Goal: Task Accomplishment & Management: Complete application form

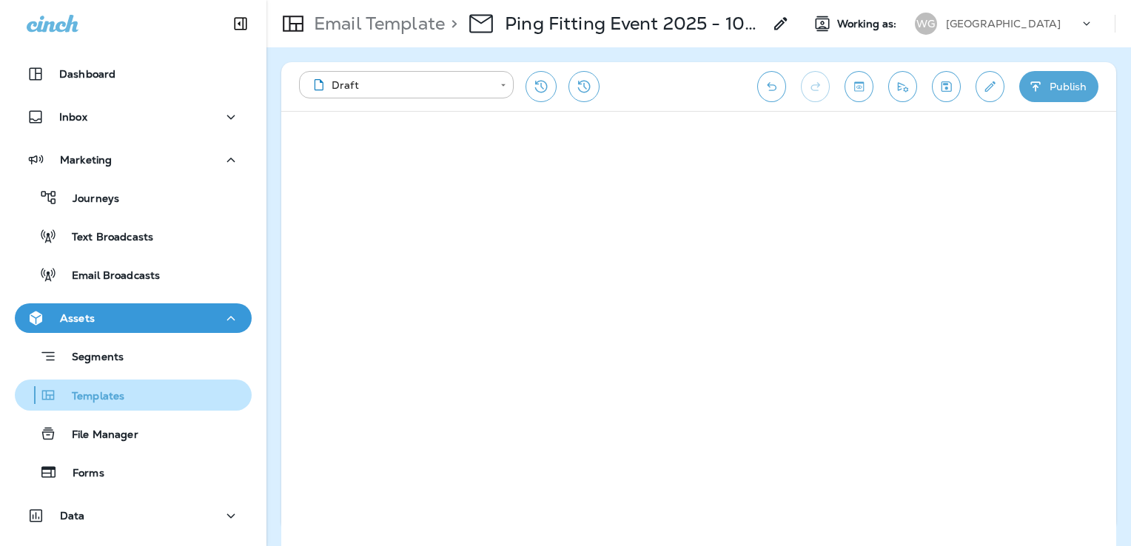
click at [129, 401] on div "Templates" at bounding box center [133, 395] width 225 height 22
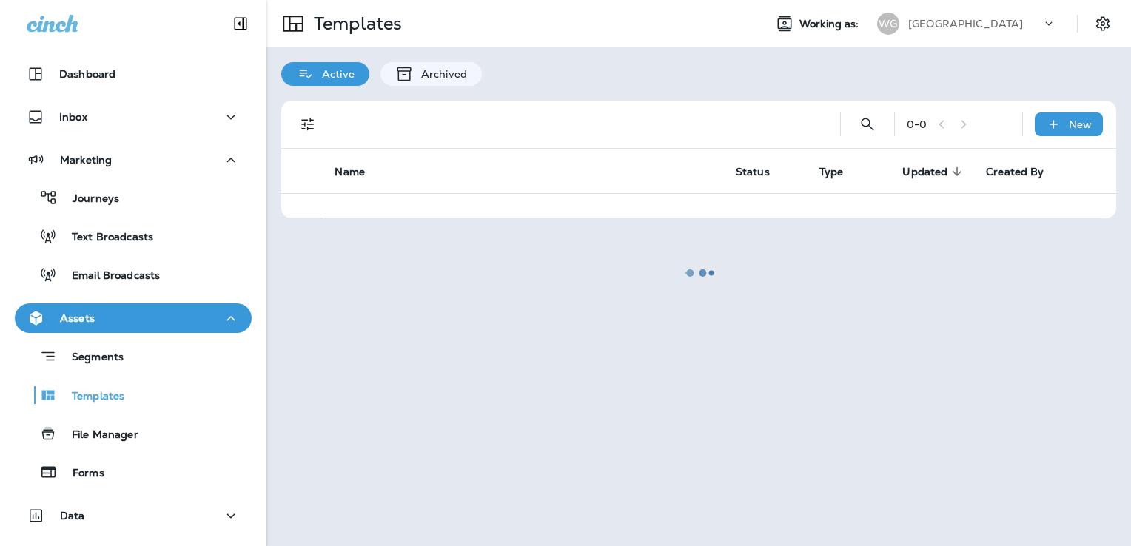
click at [994, 25] on div at bounding box center [698, 272] width 861 height 543
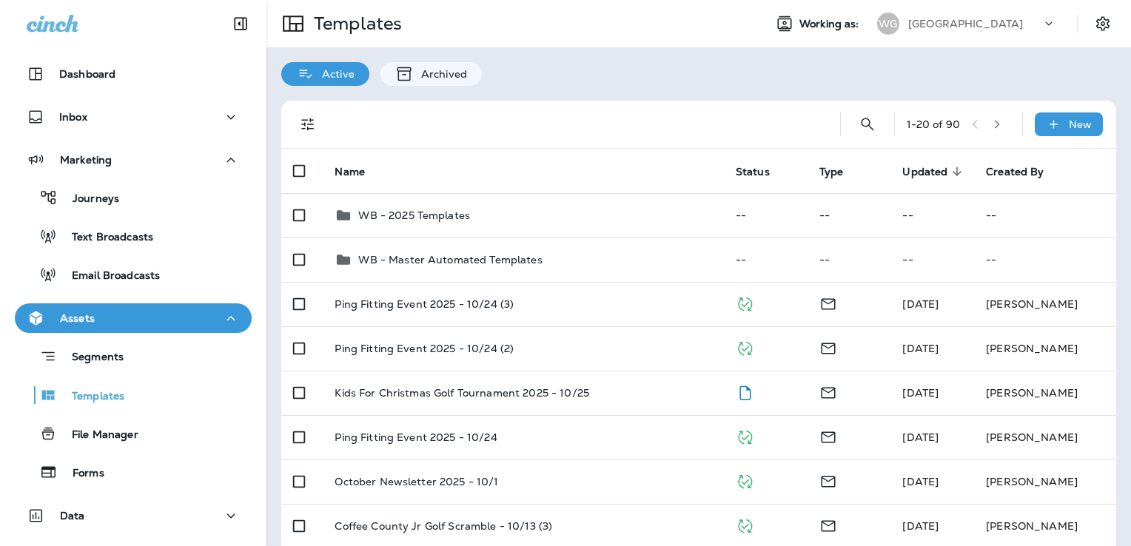
click at [968, 27] on p "[GEOGRAPHIC_DATA]" at bounding box center [965, 24] width 115 height 12
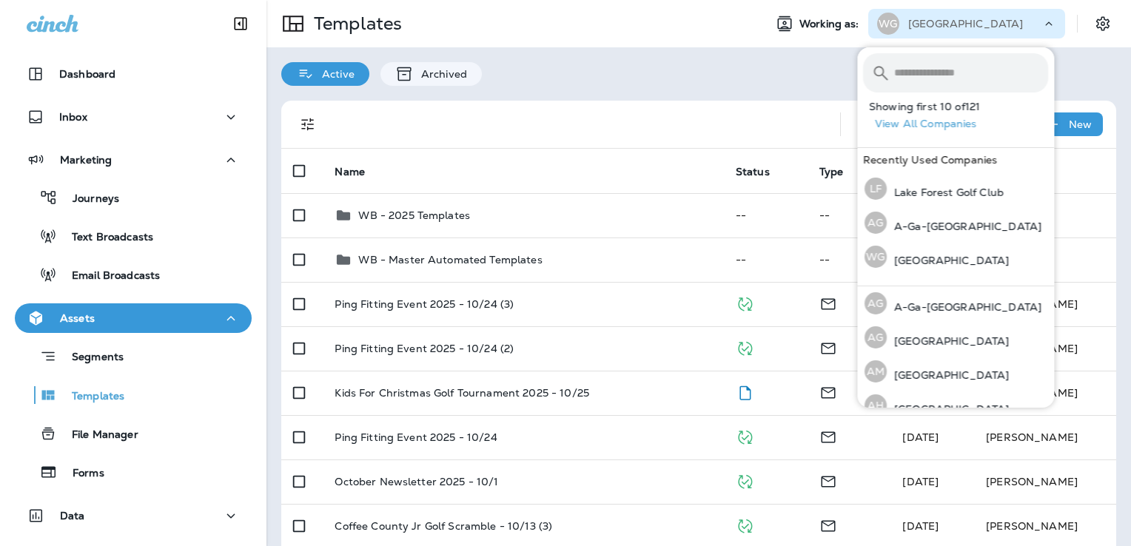
click at [932, 78] on input "text" at bounding box center [971, 72] width 154 height 39
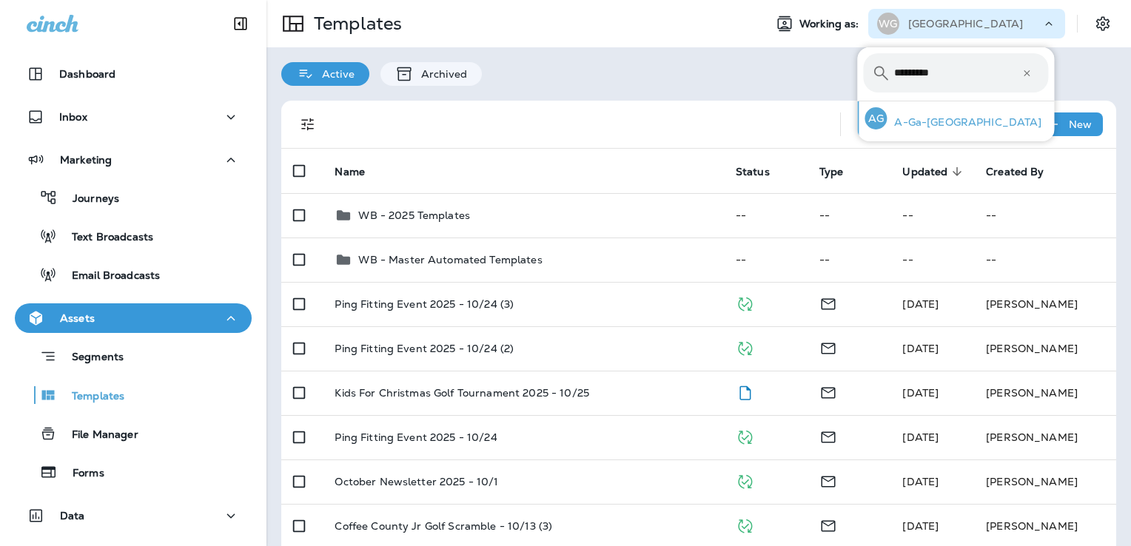
type input "*********"
click at [926, 109] on div "AG A-Ga-[GEOGRAPHIC_DATA]" at bounding box center [952, 118] width 189 height 34
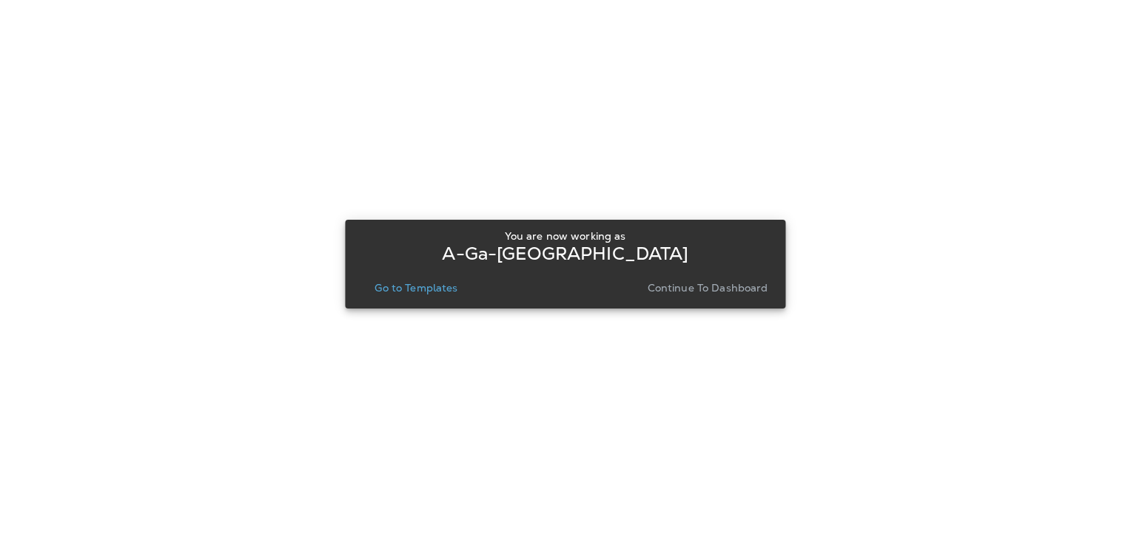
click at [416, 292] on p "Go to Templates" at bounding box center [415, 288] width 83 height 12
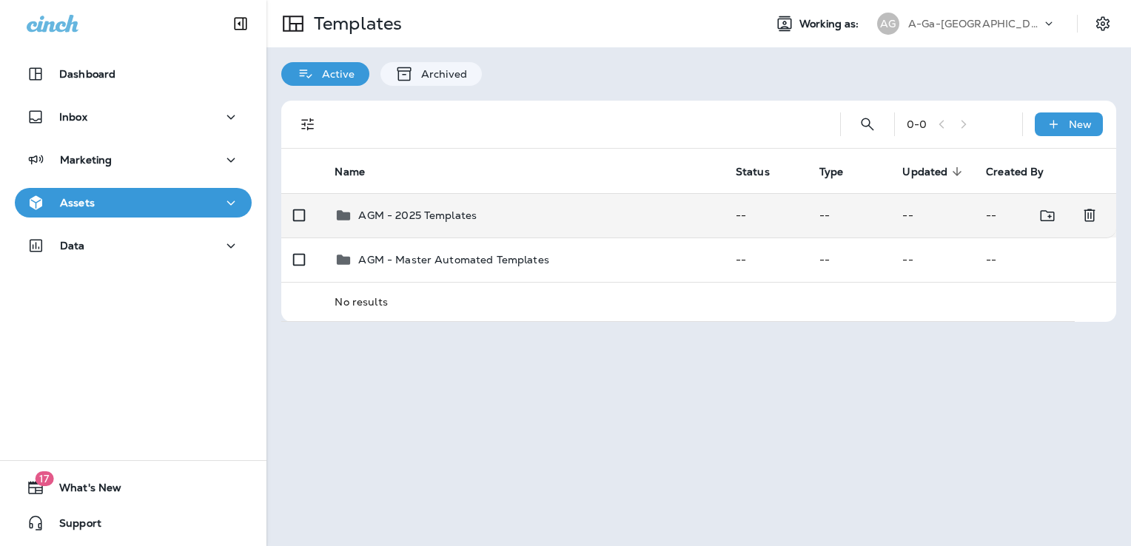
click at [525, 229] on td "AGM - 2025 Templates" at bounding box center [523, 215] width 400 height 44
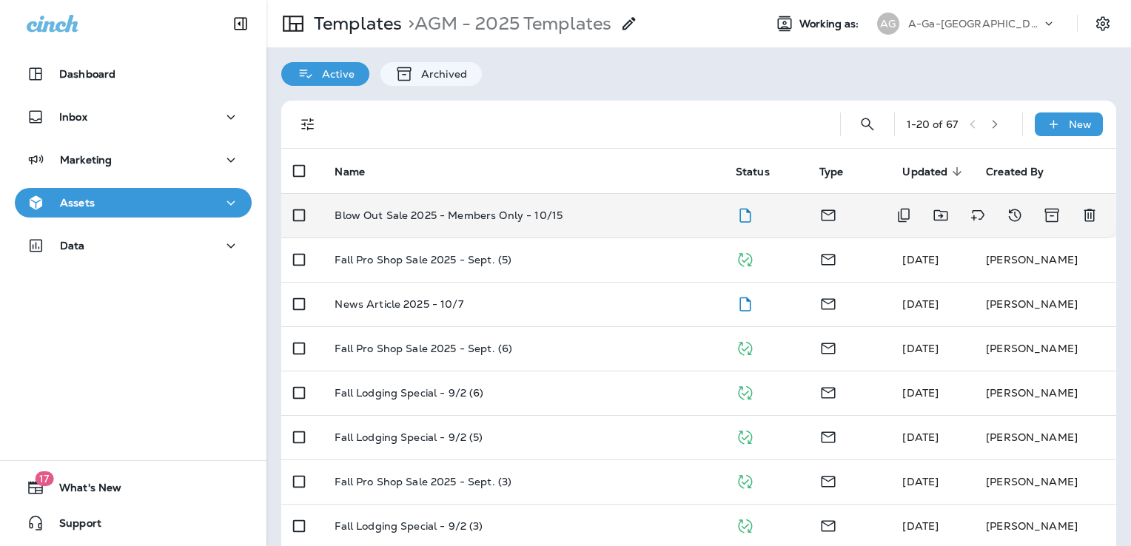
click at [584, 220] on div "Blow Out Sale 2025 - Members Only - 10/15" at bounding box center [522, 215] width 377 height 12
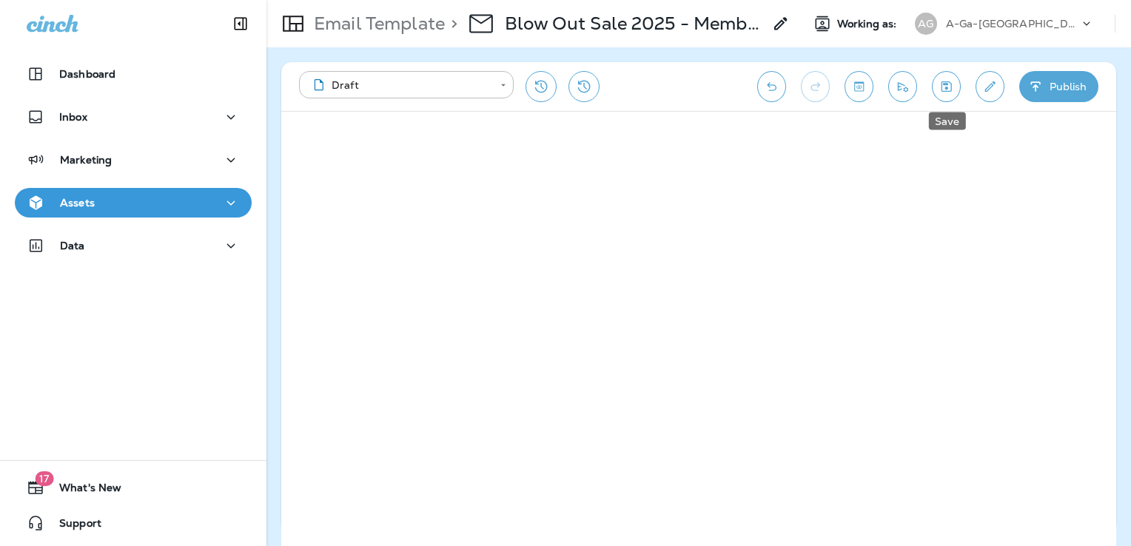
click at [958, 86] on button "Save" at bounding box center [946, 86] width 29 height 31
click at [894, 80] on button "Send test email" at bounding box center [902, 86] width 29 height 31
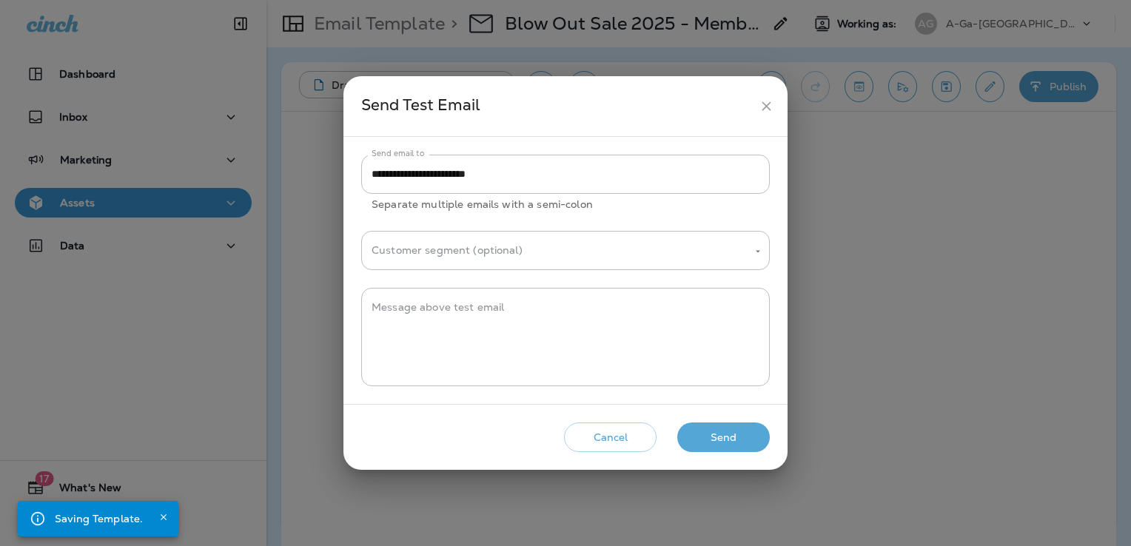
click at [740, 431] on button "Send" at bounding box center [723, 437] width 92 height 30
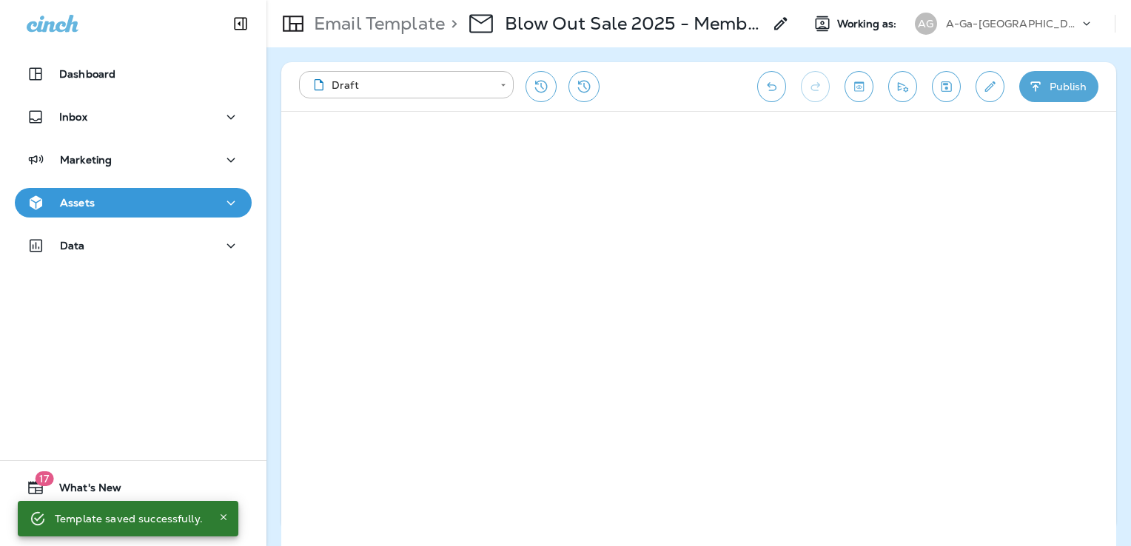
click at [941, 87] on icon "Save" at bounding box center [946, 86] width 10 height 10
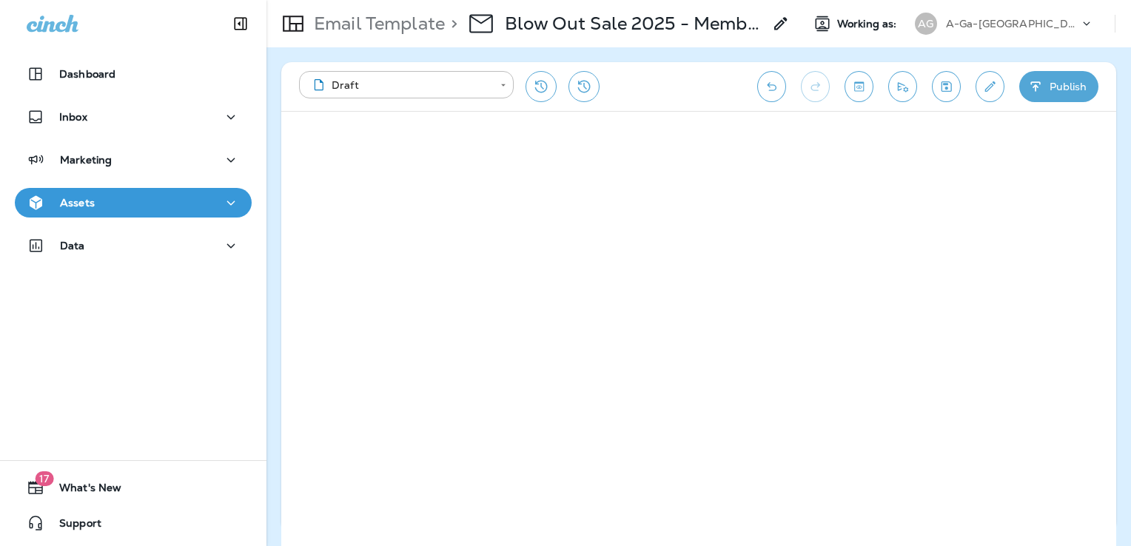
click at [154, 210] on div "Assets" at bounding box center [133, 203] width 213 height 18
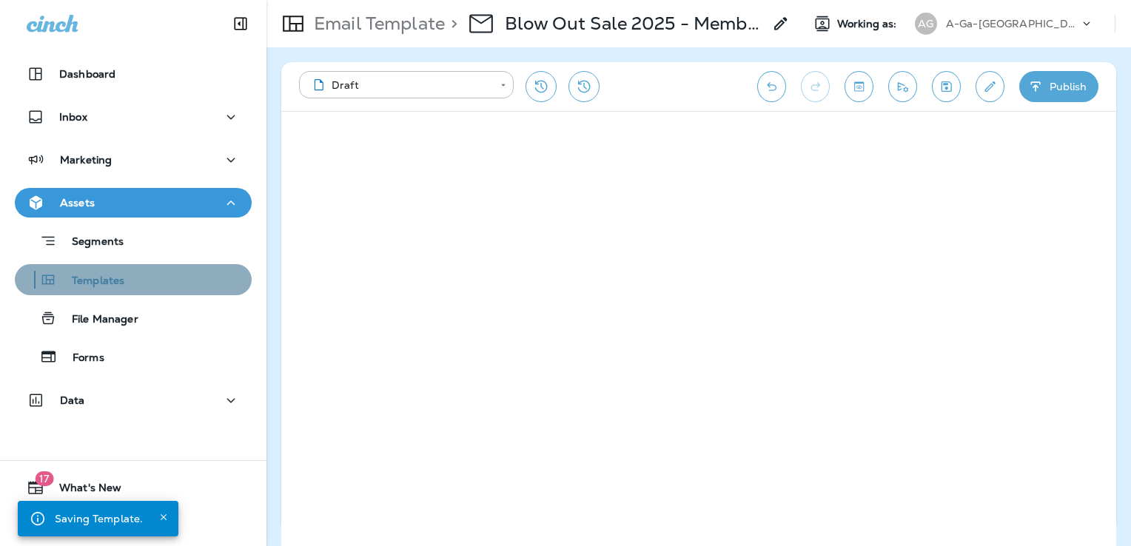
click at [148, 291] on button "Templates" at bounding box center [133, 279] width 237 height 31
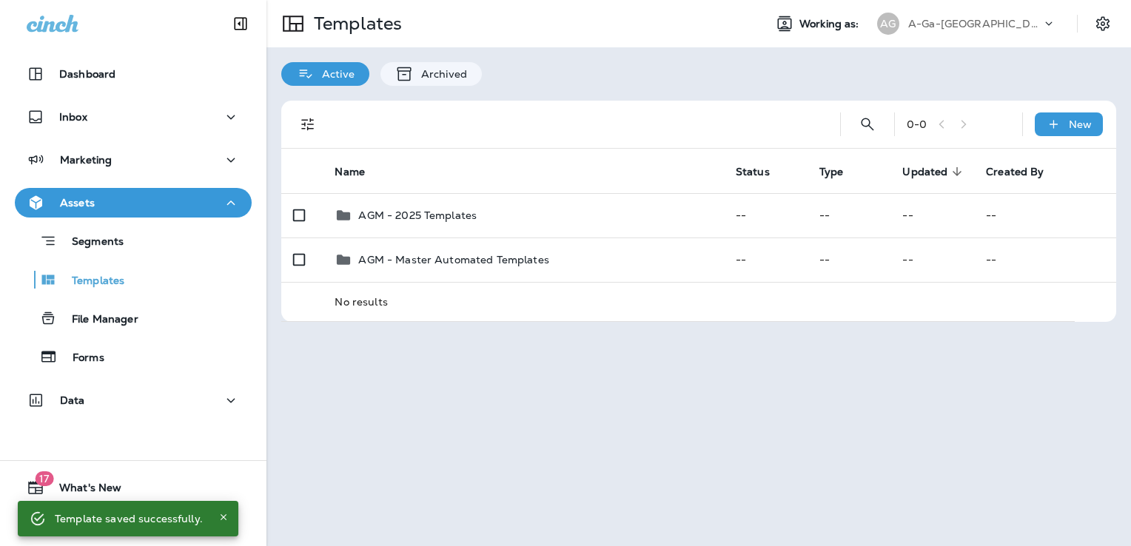
click at [979, 16] on div "A-Ga-[GEOGRAPHIC_DATA]" at bounding box center [974, 24] width 133 height 22
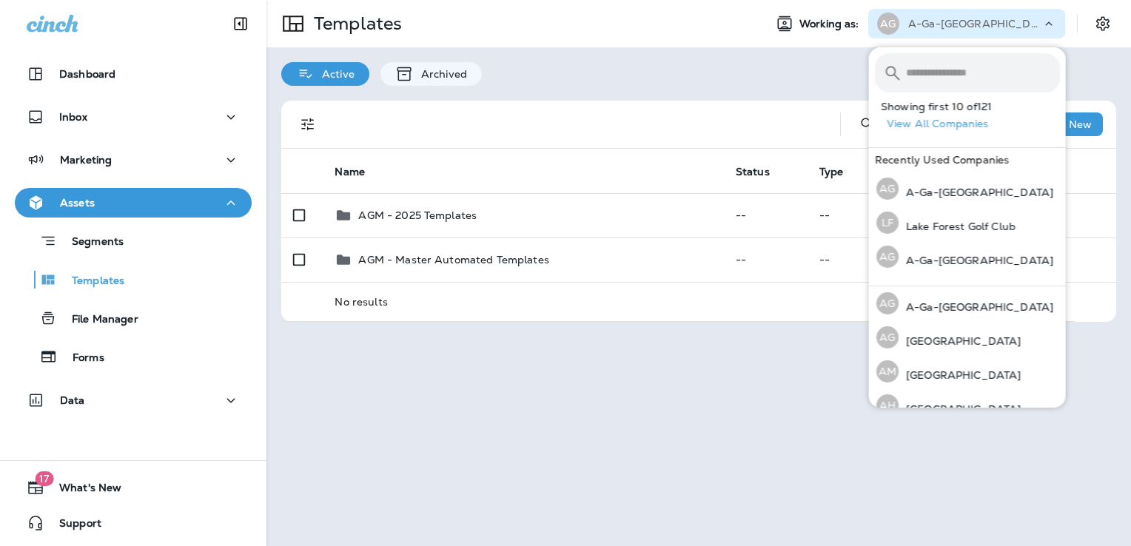
click at [940, 66] on input "text" at bounding box center [983, 72] width 154 height 39
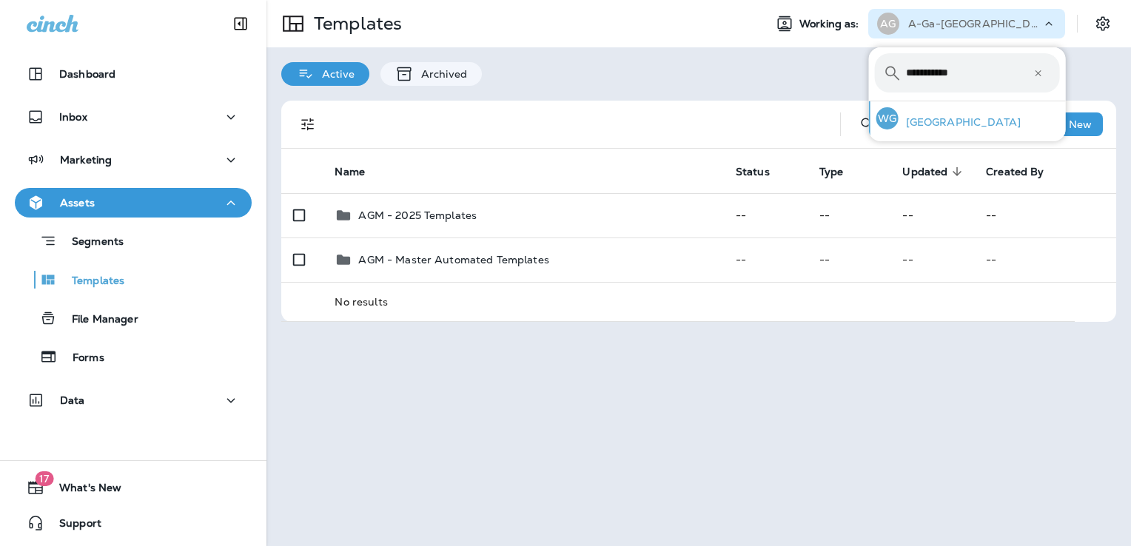
type input "**********"
click at [947, 118] on p "[GEOGRAPHIC_DATA]" at bounding box center [959, 122] width 122 height 12
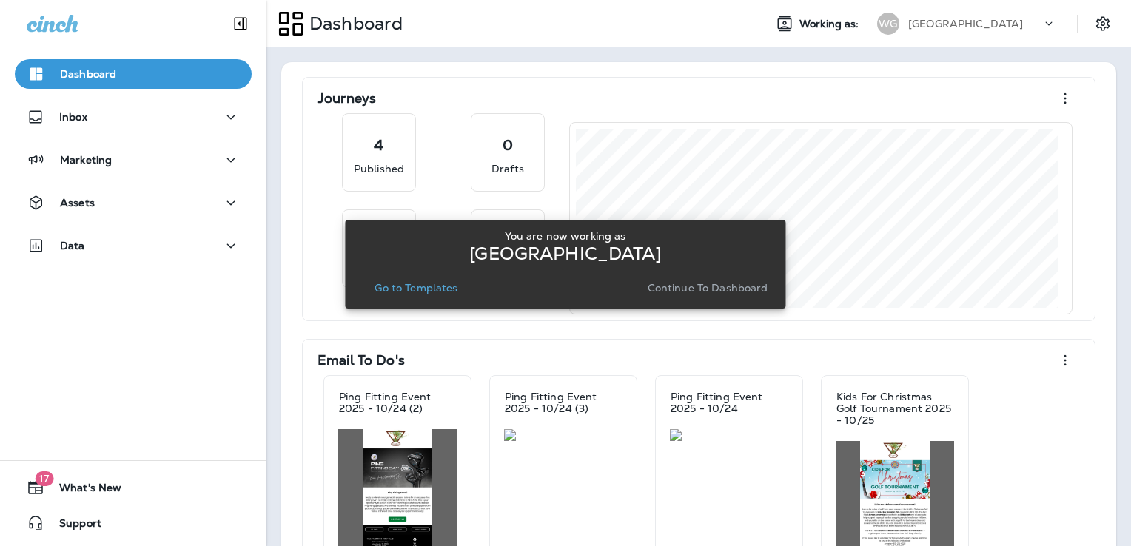
click at [426, 289] on p "Go to Templates" at bounding box center [415, 288] width 83 height 12
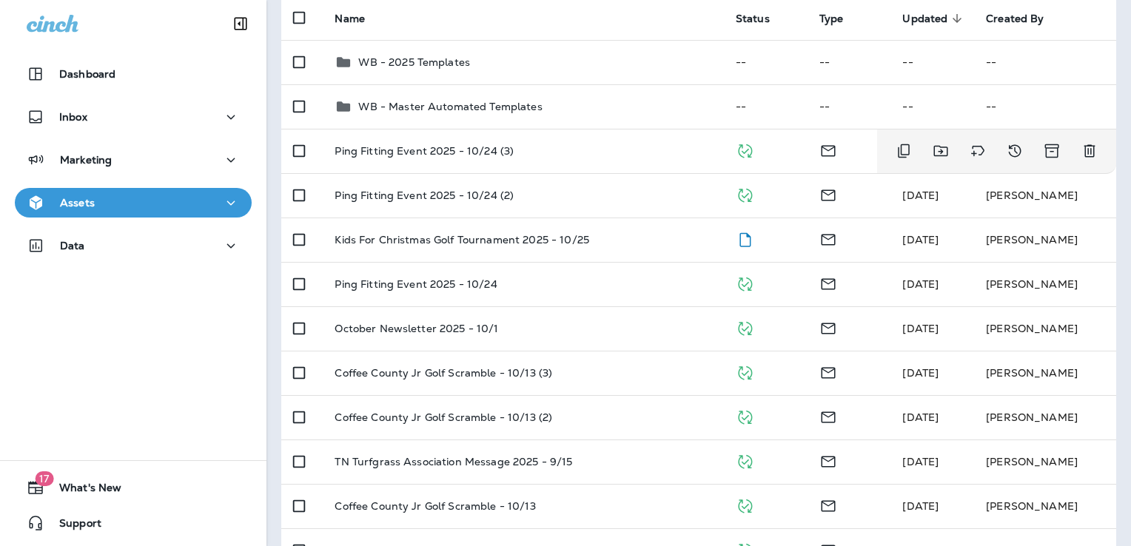
scroll to position [154, 0]
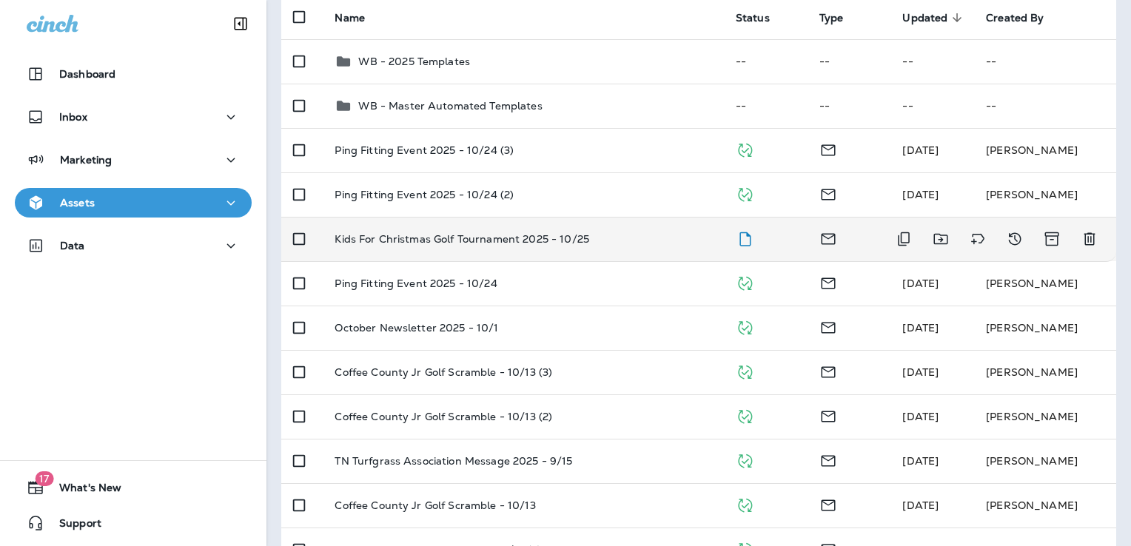
click at [602, 238] on div "Kids For Christmas Golf Tournament 2025 - 10/25" at bounding box center [522, 239] width 377 height 12
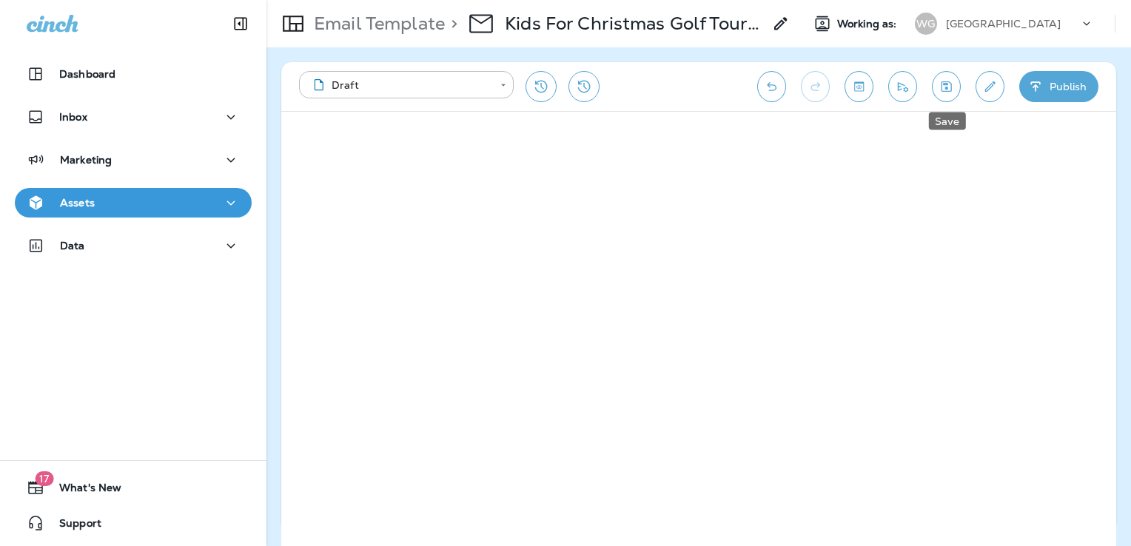
click at [949, 90] on icon "Save" at bounding box center [946, 86] width 16 height 15
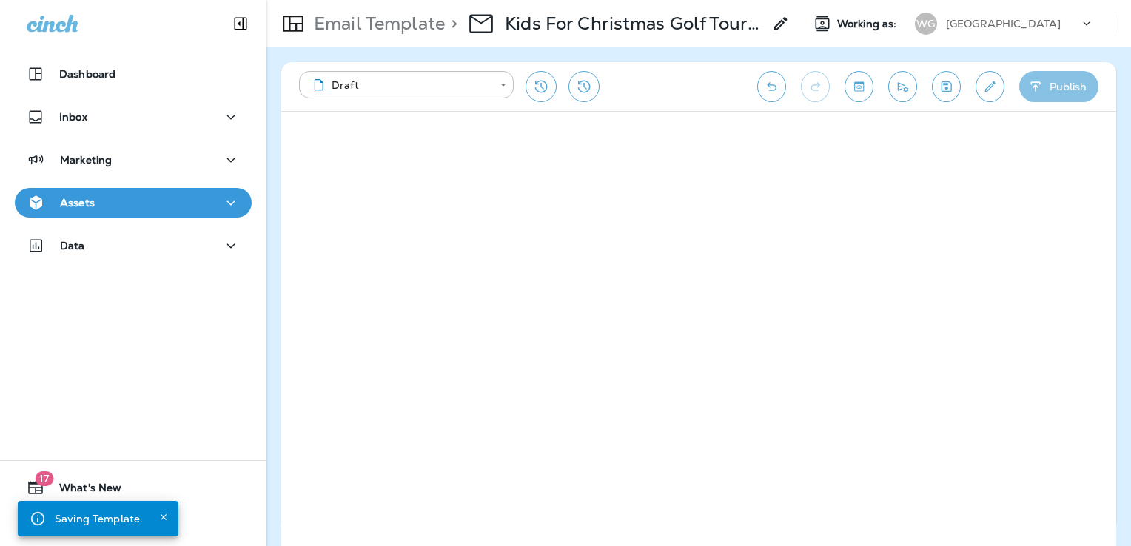
click at [1048, 84] on button "Publish" at bounding box center [1058, 86] width 79 height 31
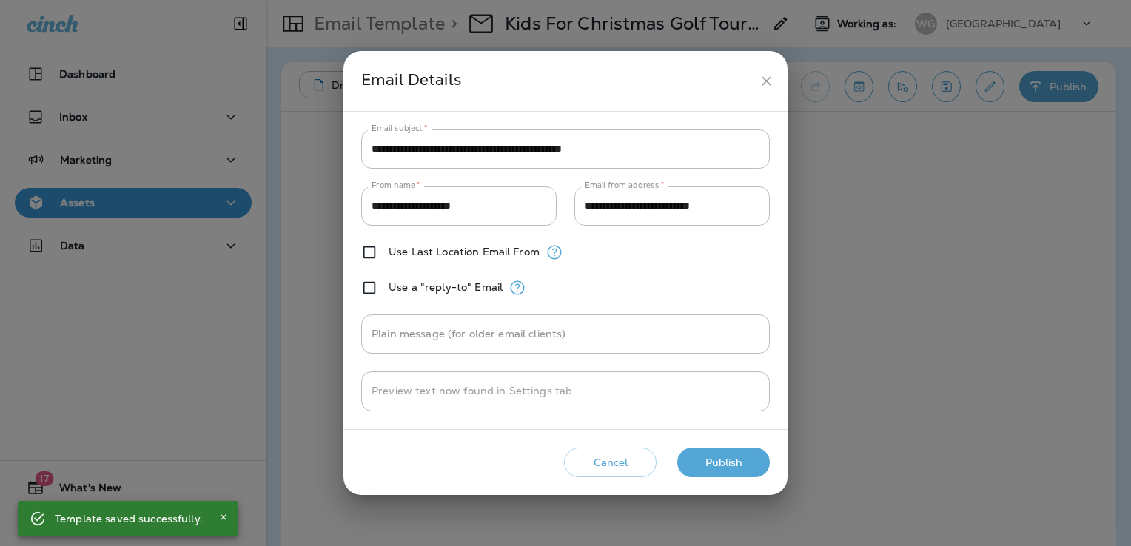
click at [734, 459] on button "Publish" at bounding box center [723, 463] width 92 height 30
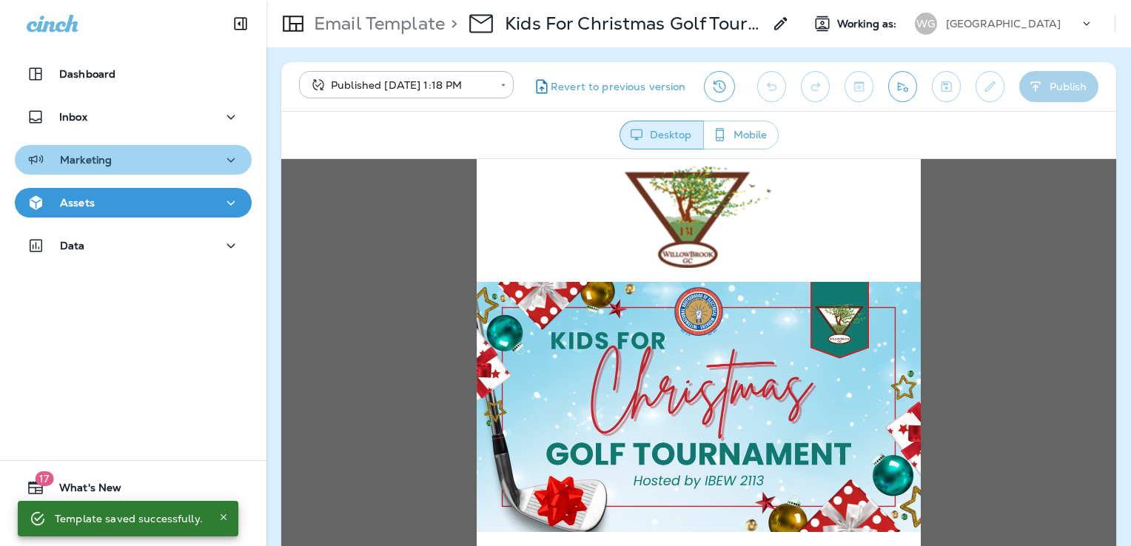
click at [174, 172] on button "Marketing" at bounding box center [133, 160] width 237 height 30
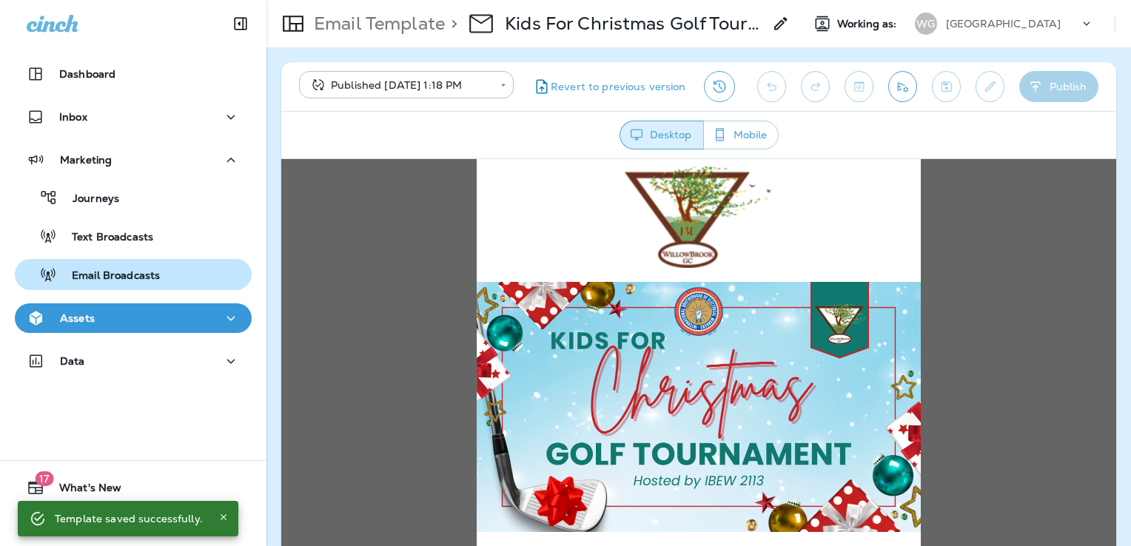
click at [138, 272] on p "Email Broadcasts" at bounding box center [108, 276] width 103 height 14
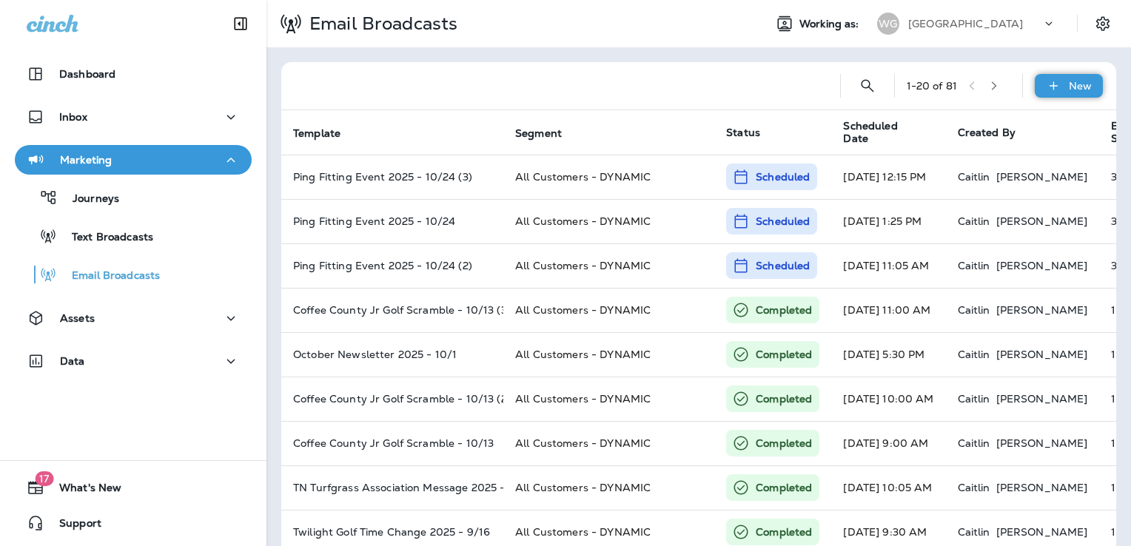
click at [1054, 88] on div "New" at bounding box center [1068, 86] width 68 height 24
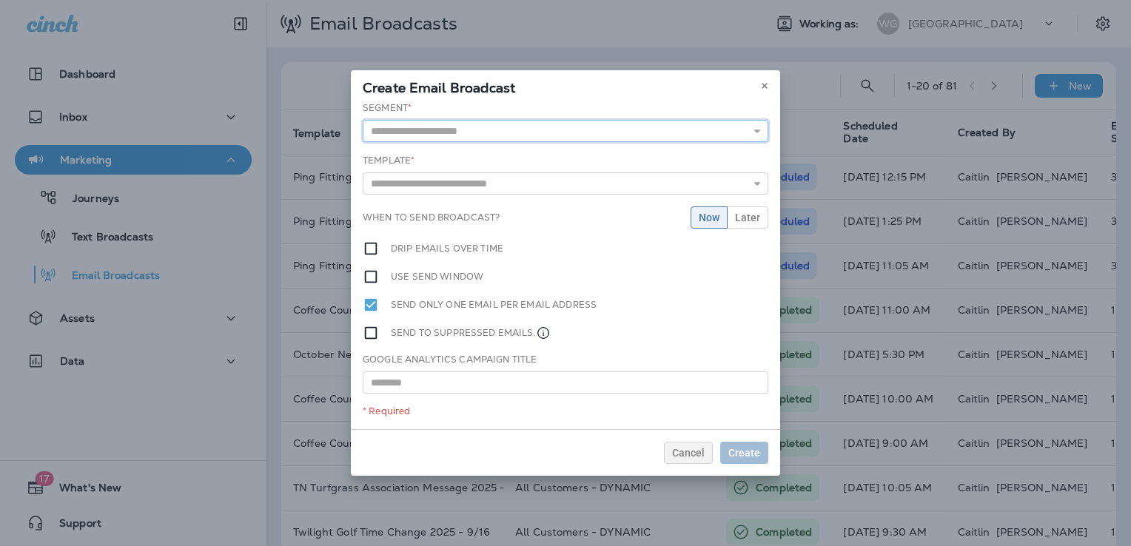
click at [507, 134] on input "text" at bounding box center [565, 131] width 405 height 22
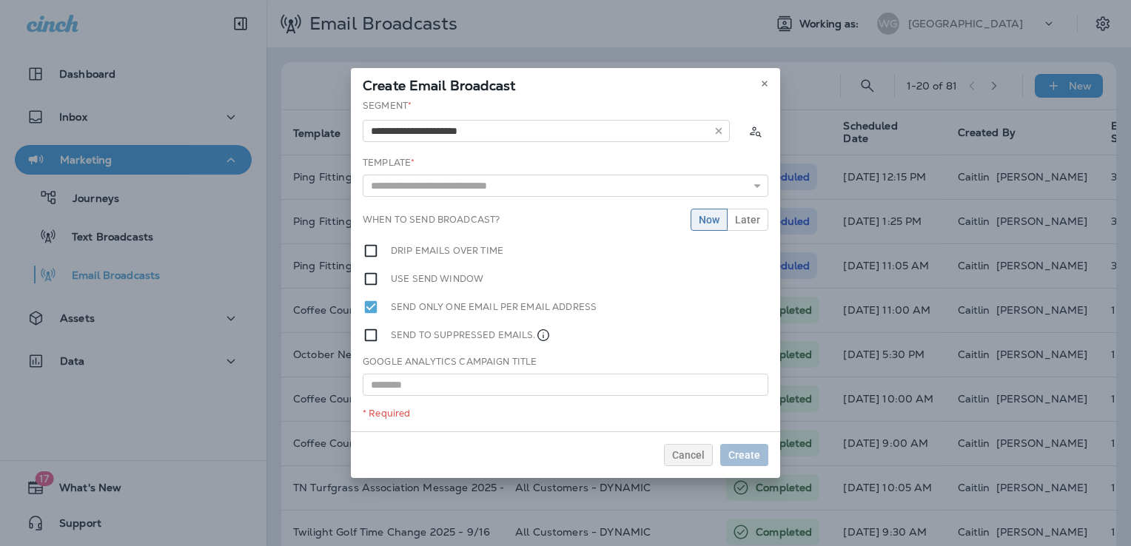
type input "**********"
click at [482, 170] on div "**********" at bounding box center [565, 265] width 429 height 332
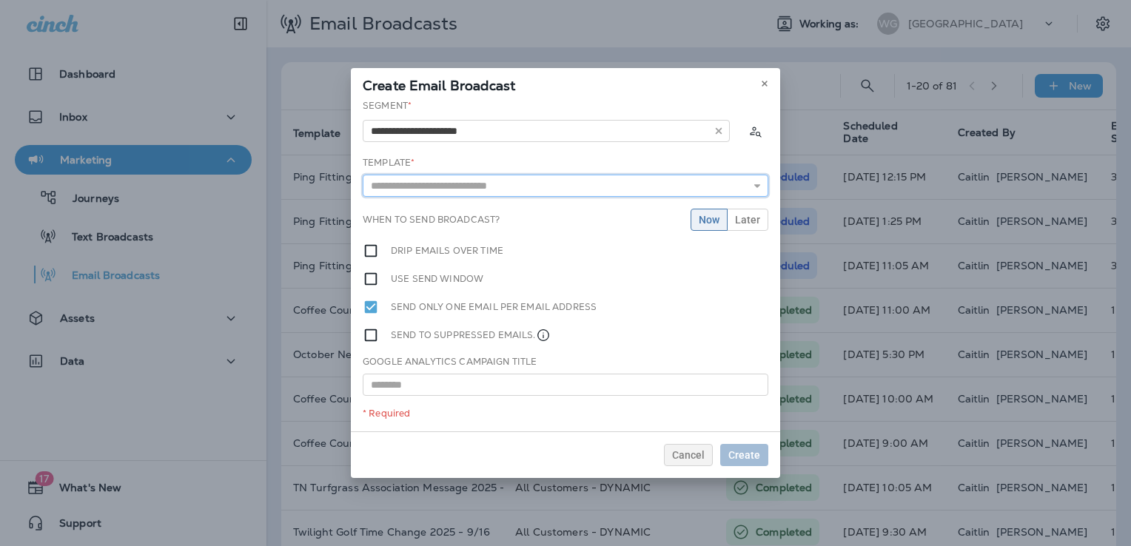
click at [470, 183] on input "text" at bounding box center [565, 186] width 405 height 22
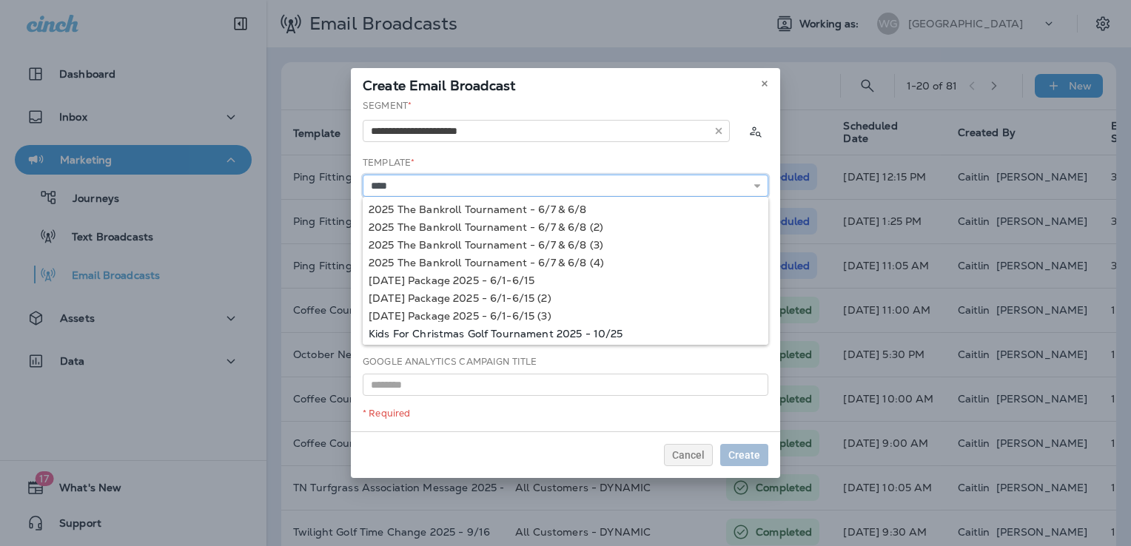
type input "**********"
click at [523, 330] on div "**********" at bounding box center [565, 265] width 429 height 332
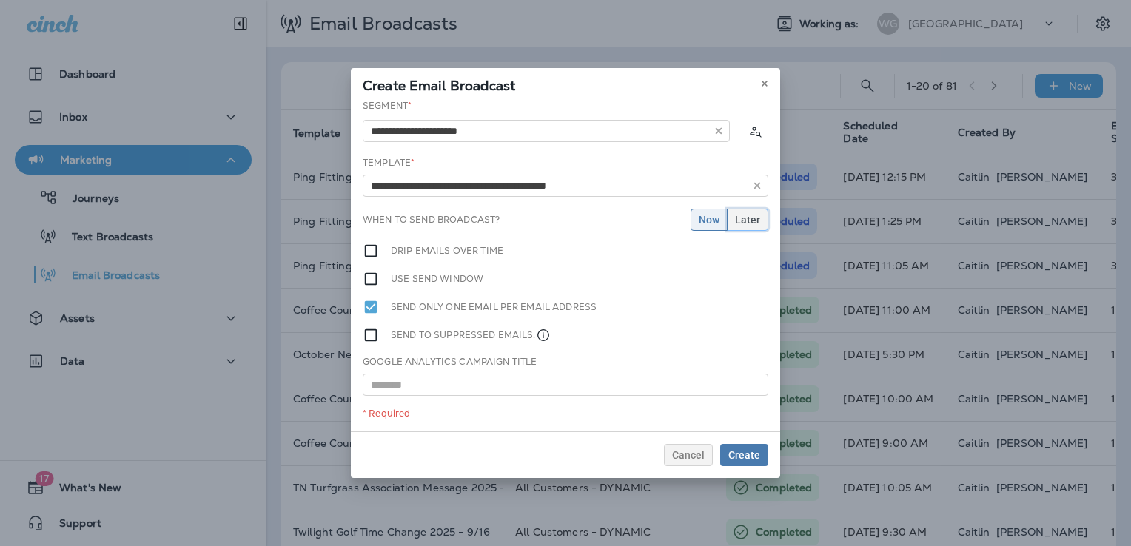
click at [743, 218] on span "Later" at bounding box center [747, 220] width 25 height 10
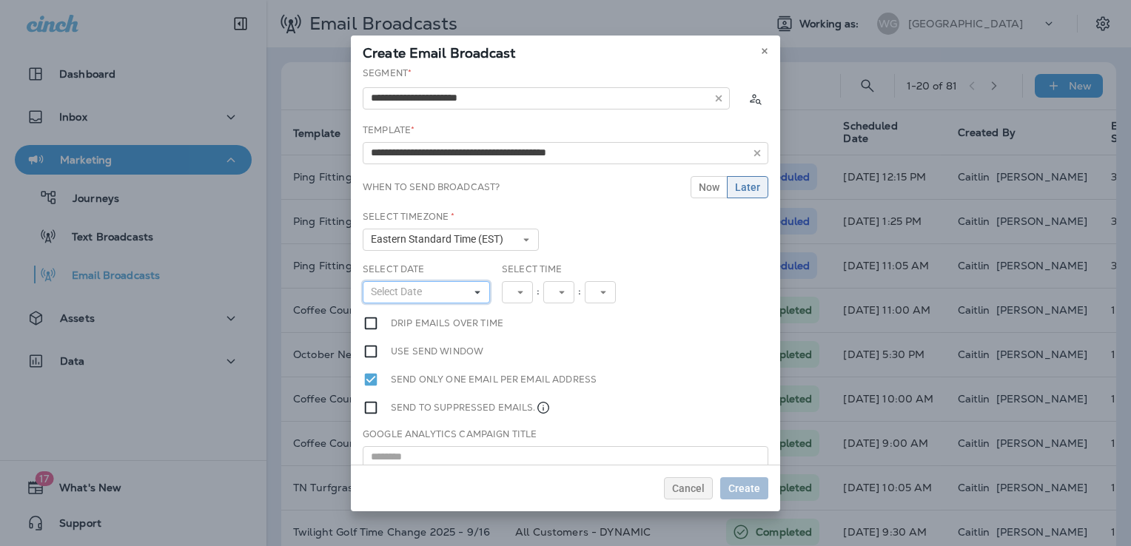
click at [448, 289] on button "Select Date" at bounding box center [426, 292] width 127 height 22
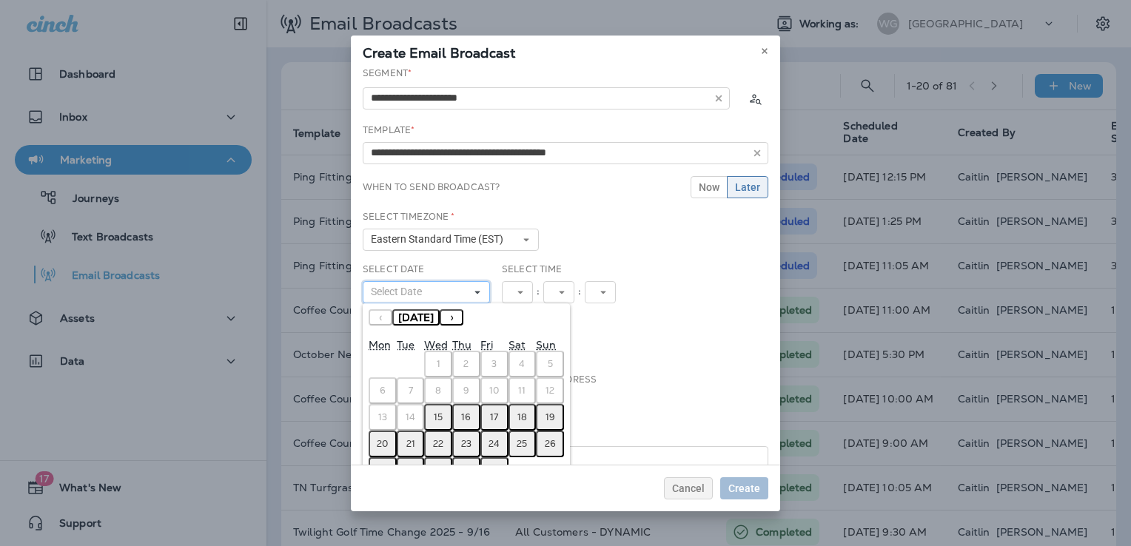
scroll to position [38, 0]
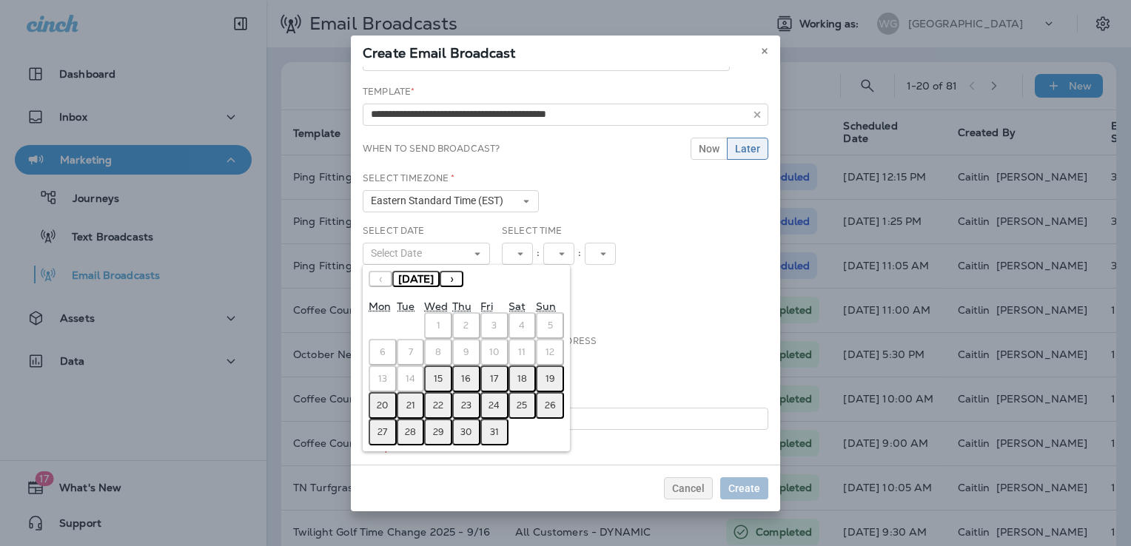
click at [465, 374] on abbr "16" at bounding box center [466, 379] width 10 height 12
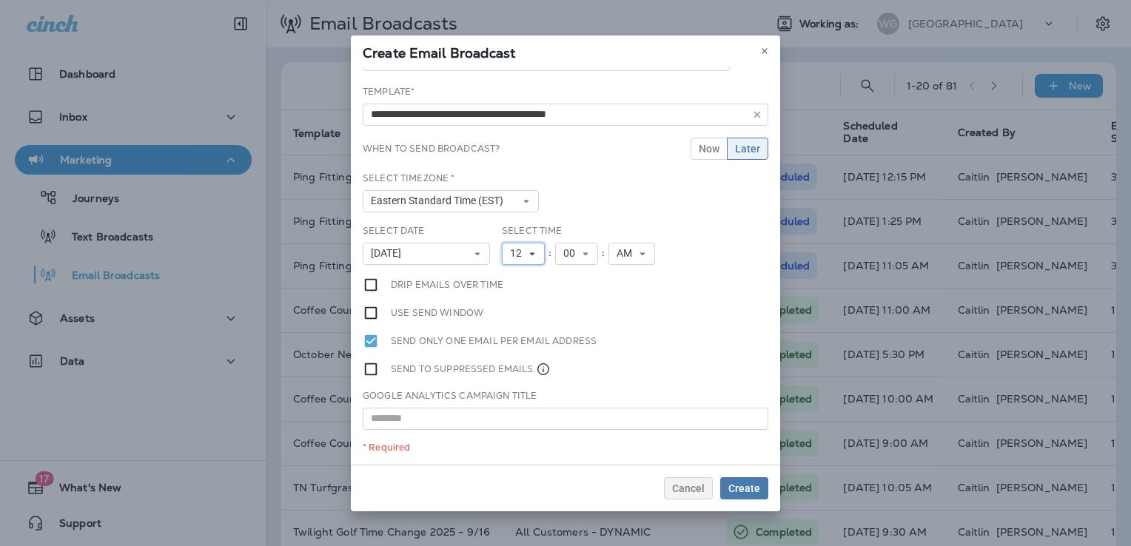
click at [515, 247] on span "12" at bounding box center [519, 253] width 18 height 13
click at [512, 436] on link "10" at bounding box center [523, 437] width 43 height 18
click at [580, 257] on button "00" at bounding box center [576, 254] width 43 height 22
click at [571, 368] on link "05" at bounding box center [576, 366] width 43 height 18
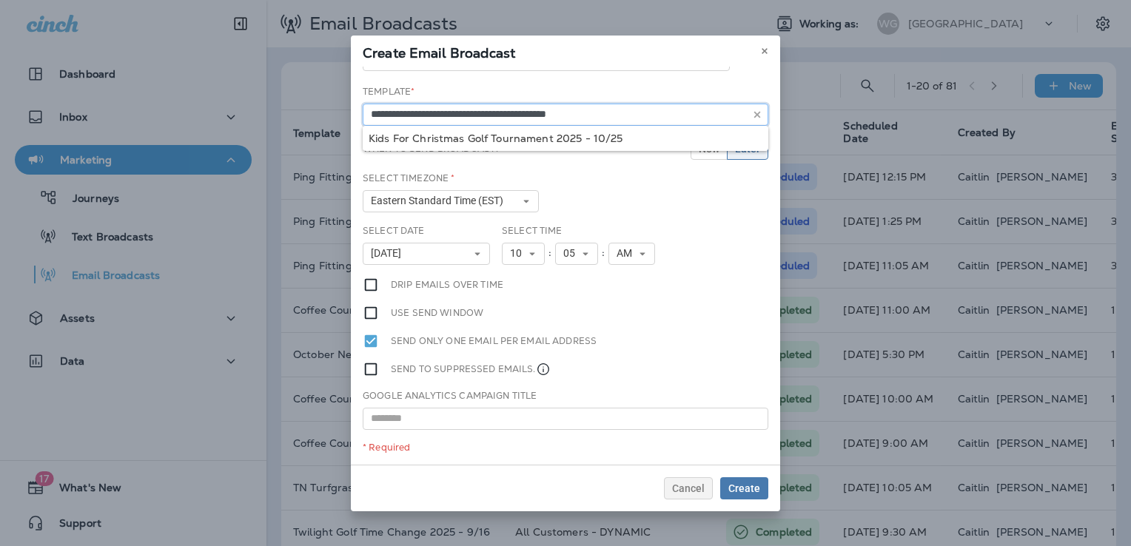
click at [489, 115] on input "**********" at bounding box center [565, 115] width 405 height 22
click at [453, 414] on input "text" at bounding box center [565, 419] width 405 height 22
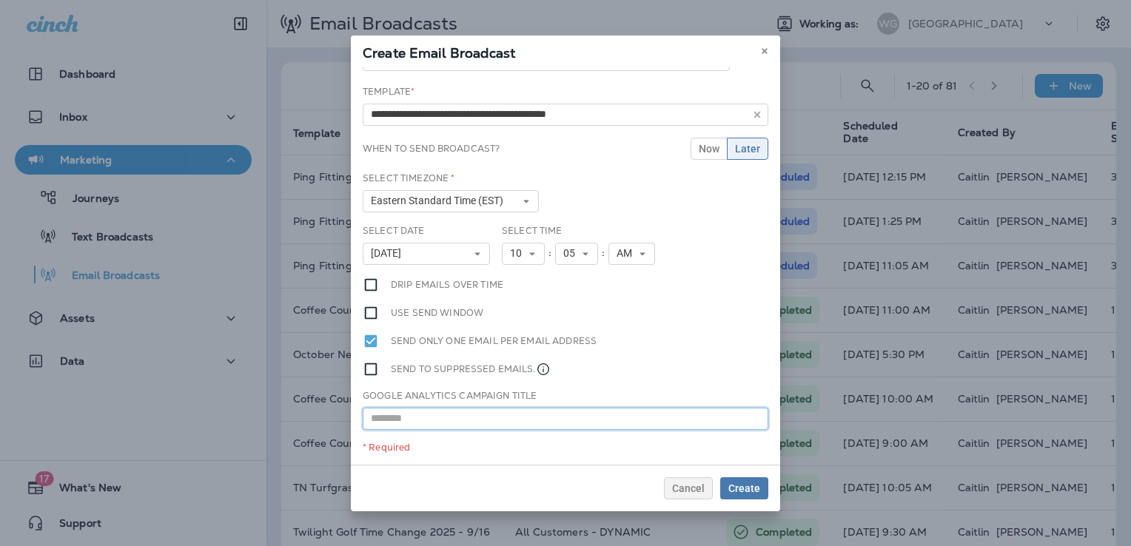
paste input "**********"
type input "**********"
click at [745, 487] on span "Create" at bounding box center [744, 488] width 32 height 10
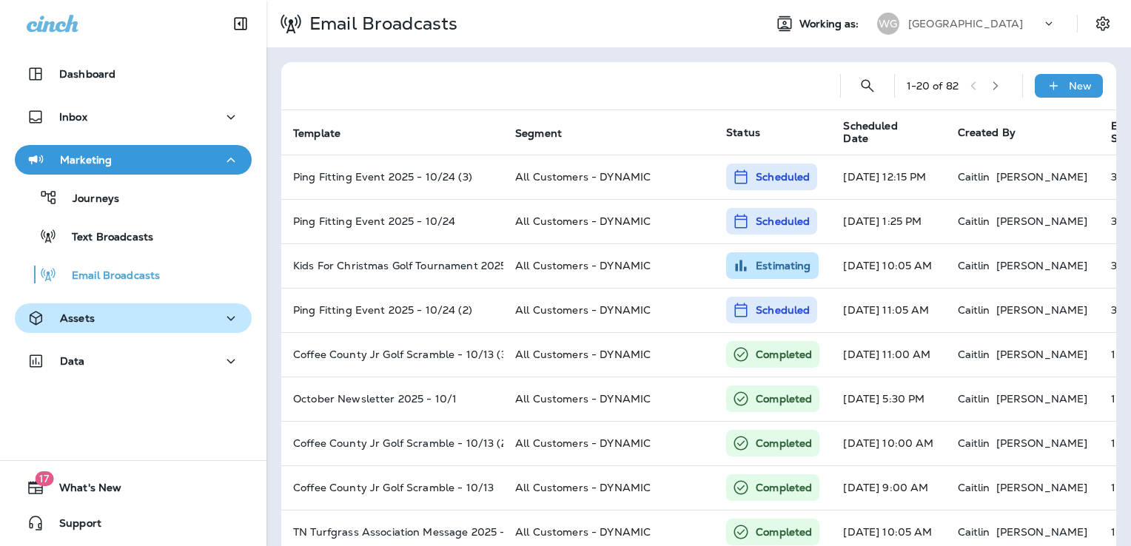
click at [128, 317] on div "Assets" at bounding box center [133, 318] width 213 height 18
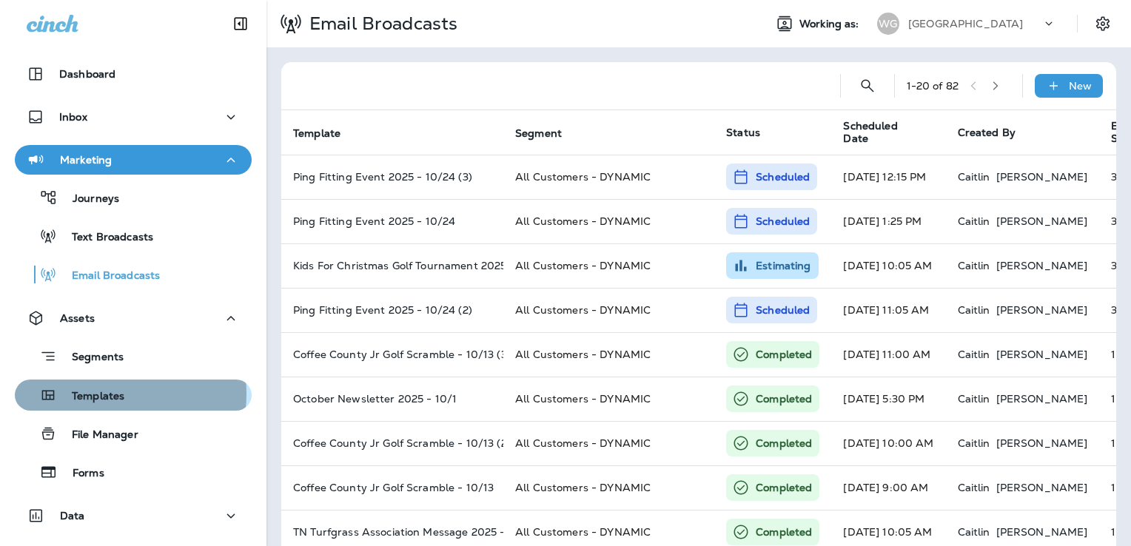
click at [111, 394] on p "Templates" at bounding box center [90, 397] width 67 height 14
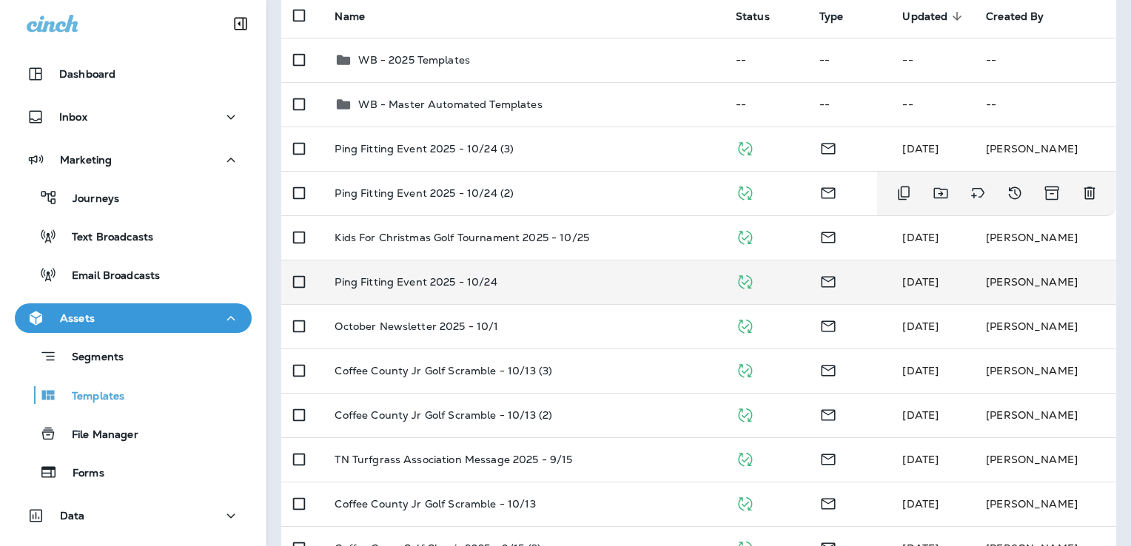
scroll to position [157, 0]
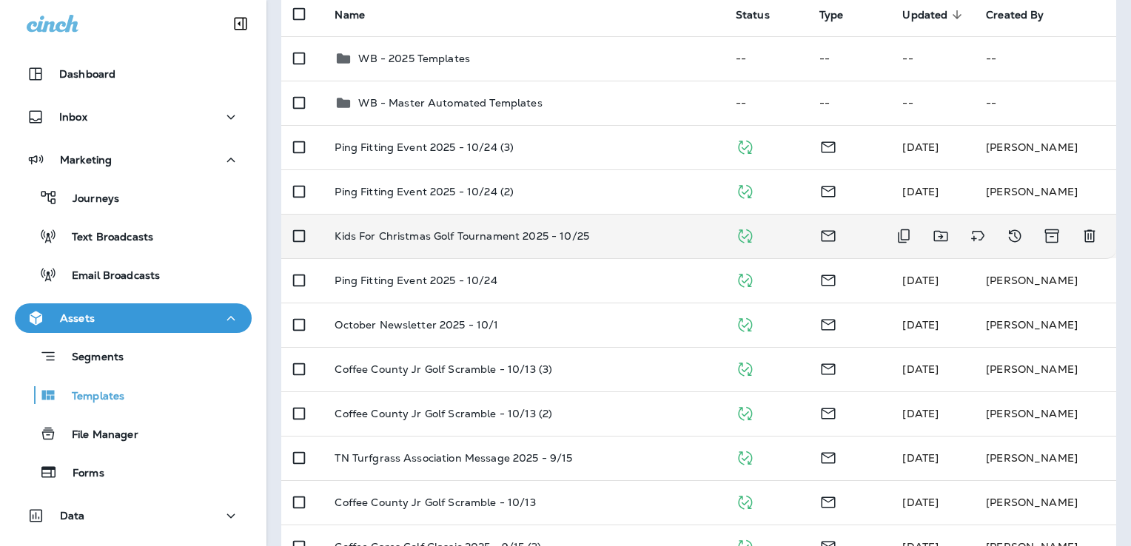
click at [622, 252] on td "Kids For Christmas Golf Tournament 2025 - 10/25" at bounding box center [523, 236] width 400 height 44
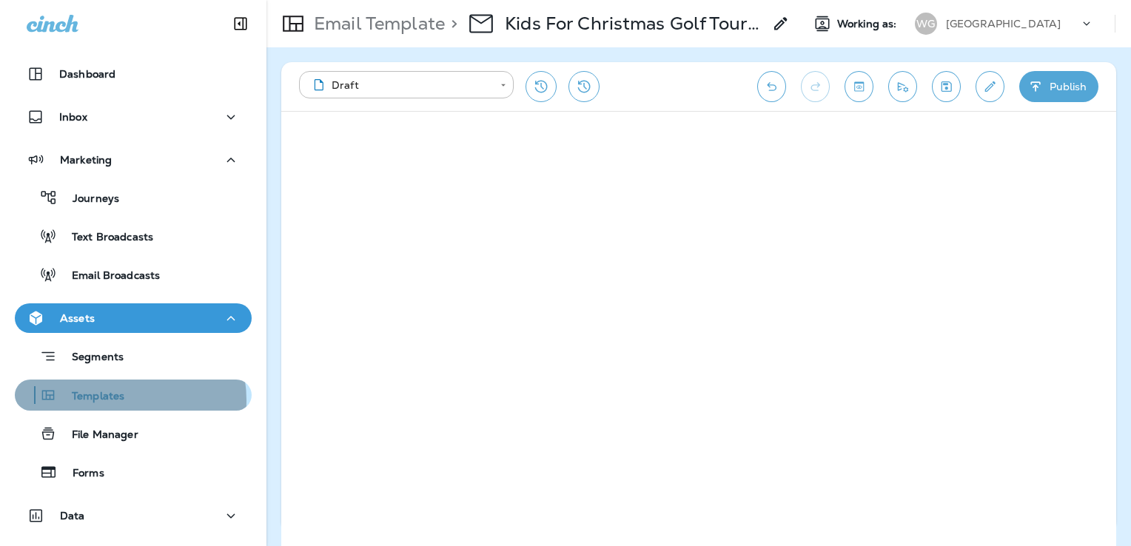
drag, startPoint x: 112, startPoint y: 400, endPoint x: 127, endPoint y: 396, distance: 15.4
click at [112, 400] on p "Templates" at bounding box center [90, 397] width 67 height 14
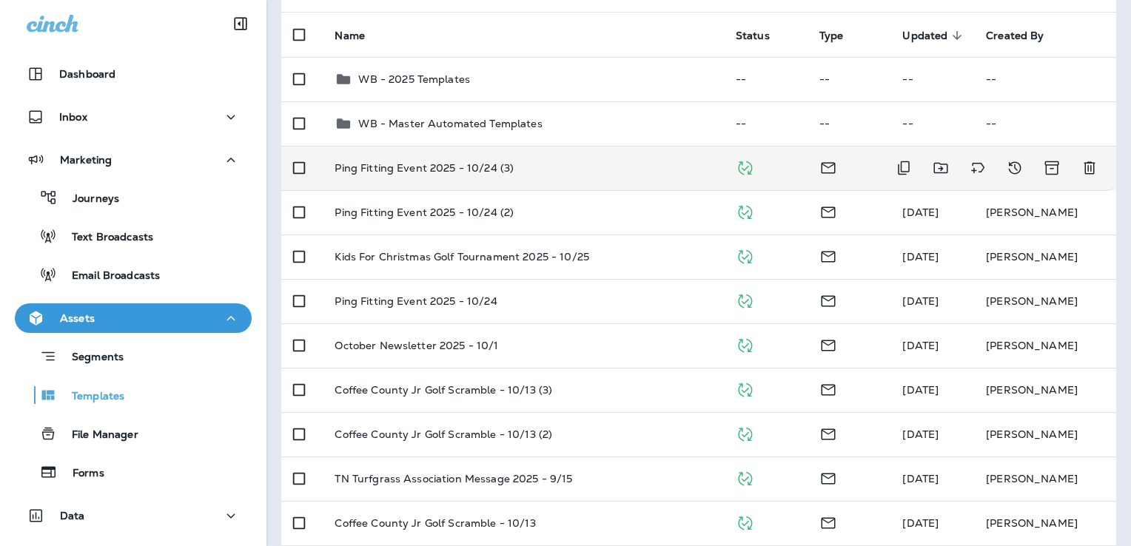
scroll to position [136, 0]
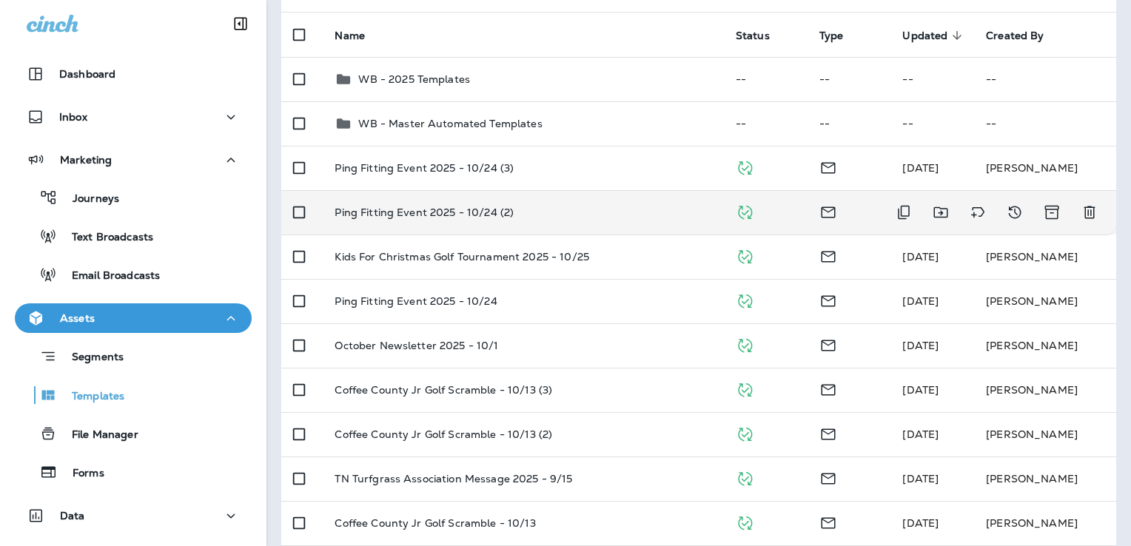
click at [596, 215] on div "Ping Fitting Event 2025 - 10/24 (2)" at bounding box center [522, 212] width 377 height 12
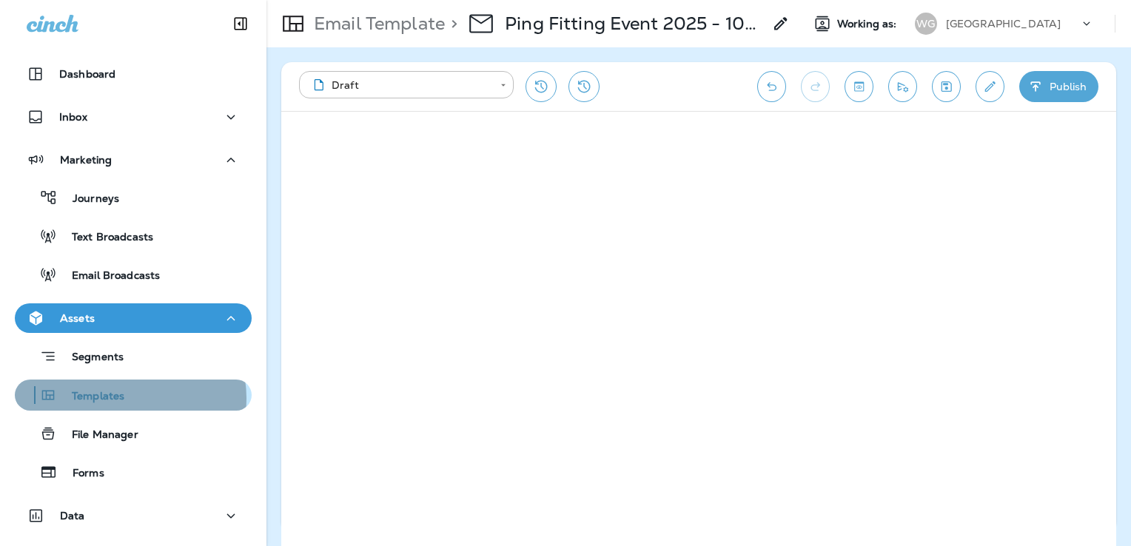
click at [127, 398] on div "Templates" at bounding box center [133, 395] width 225 height 22
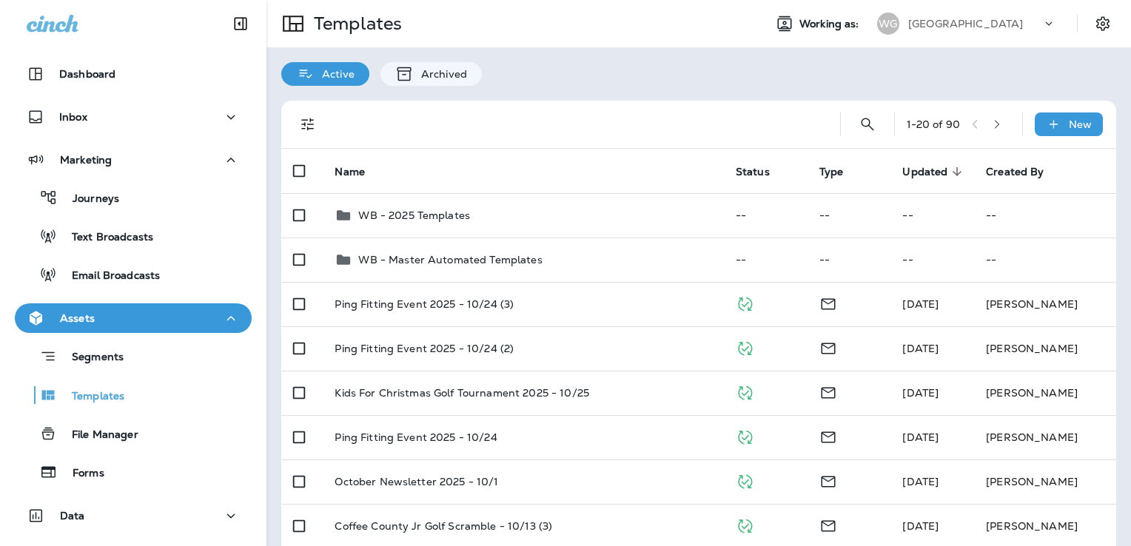
click at [975, 25] on p "[GEOGRAPHIC_DATA]" at bounding box center [965, 24] width 115 height 12
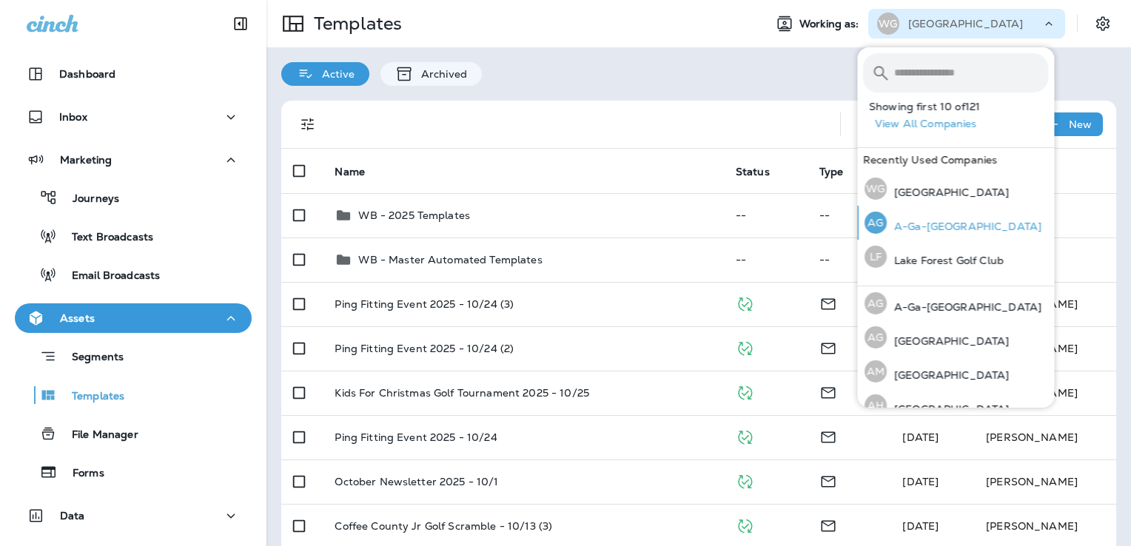
click at [950, 229] on p "A-Ga-[GEOGRAPHIC_DATA]" at bounding box center [963, 226] width 155 height 12
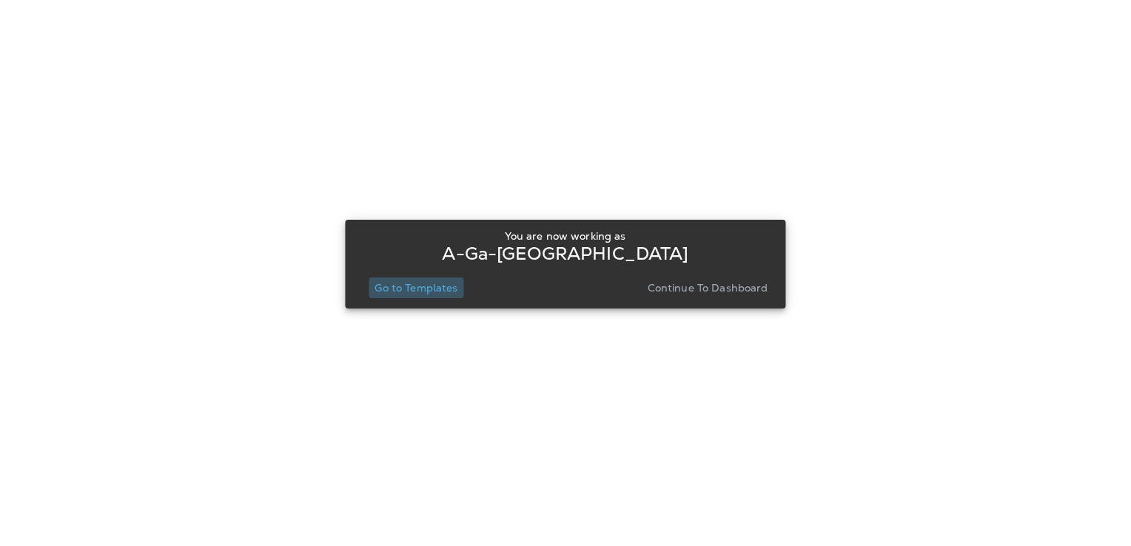
click at [416, 282] on p "Go to Templates" at bounding box center [415, 288] width 83 height 12
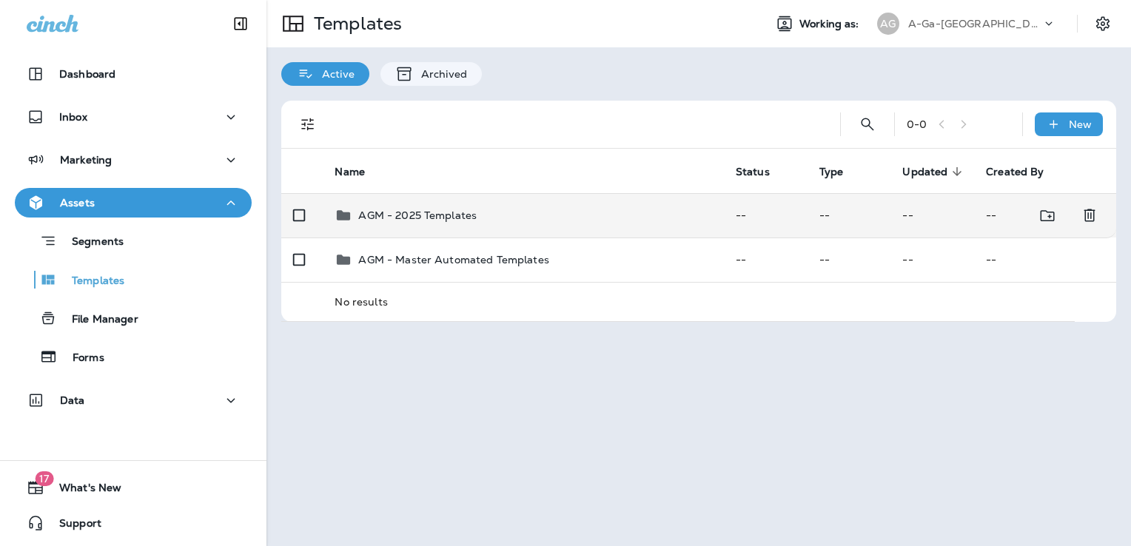
click at [501, 217] on div "AGM - 2025 Templates" at bounding box center [522, 215] width 377 height 18
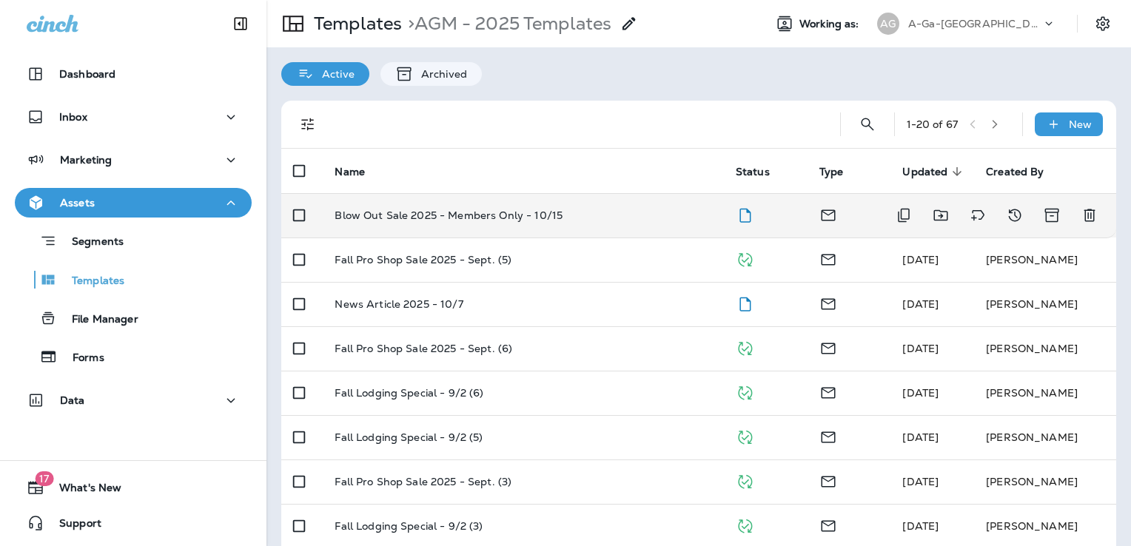
click at [607, 215] on div "Blow Out Sale 2025 - Members Only - 10/15" at bounding box center [522, 215] width 377 height 12
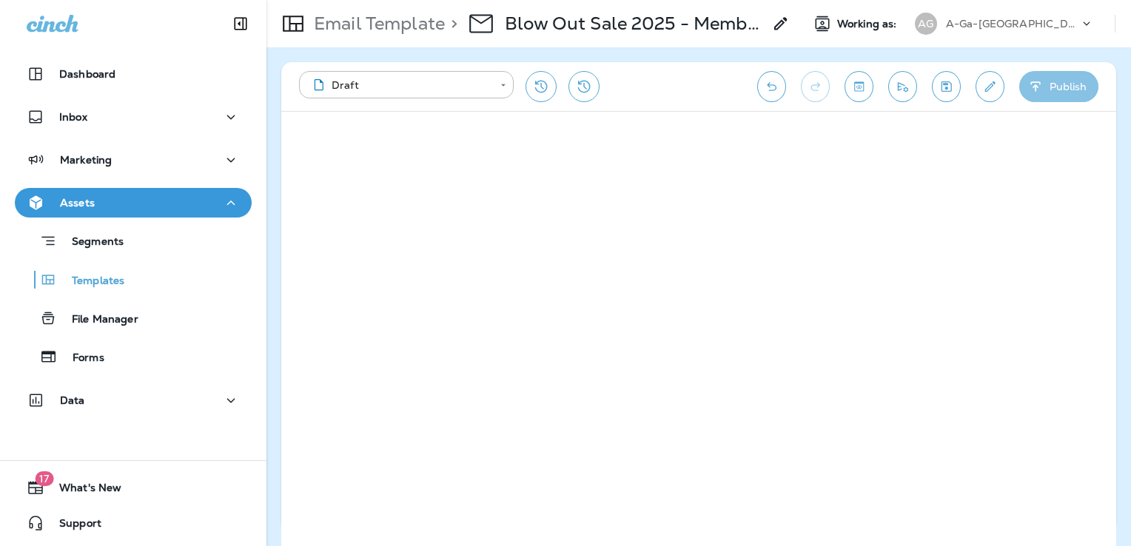
click at [1043, 84] on button "Publish" at bounding box center [1058, 86] width 79 height 31
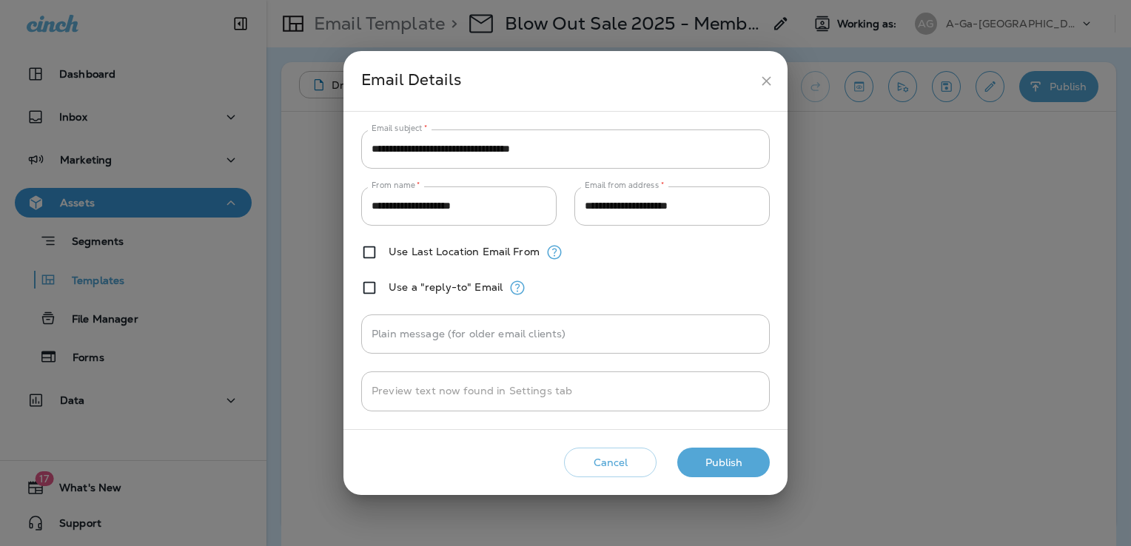
click at [729, 461] on button "Publish" at bounding box center [723, 463] width 92 height 30
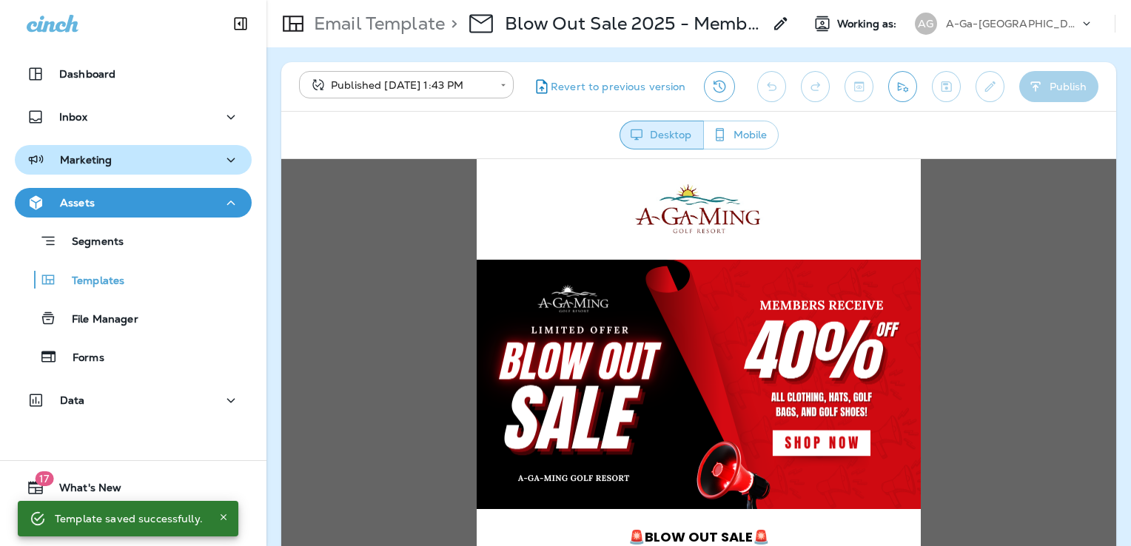
click at [136, 162] on div "Marketing" at bounding box center [133, 160] width 213 height 18
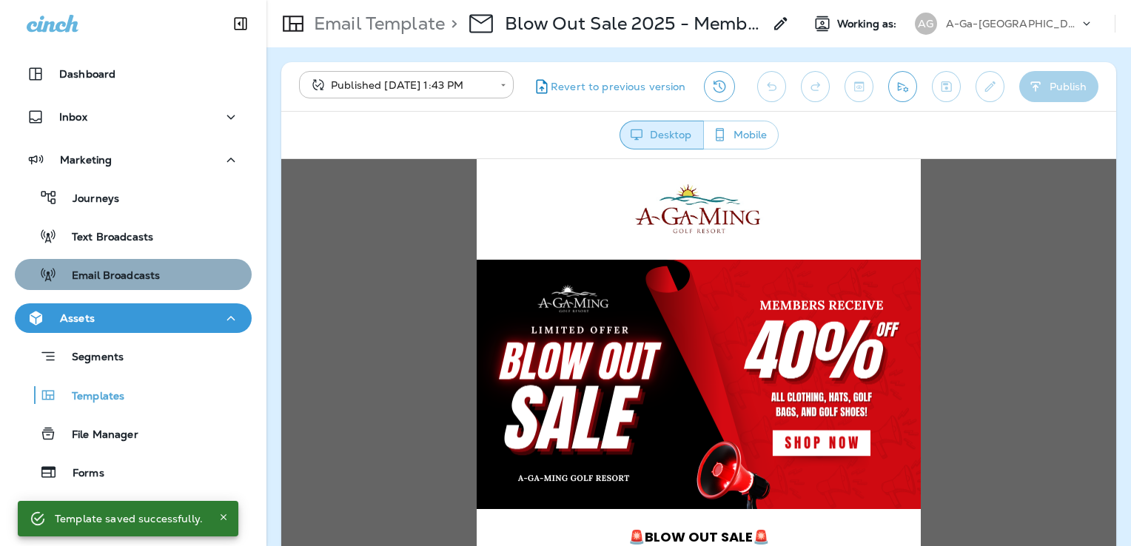
click at [151, 282] on p "Email Broadcasts" at bounding box center [108, 276] width 103 height 14
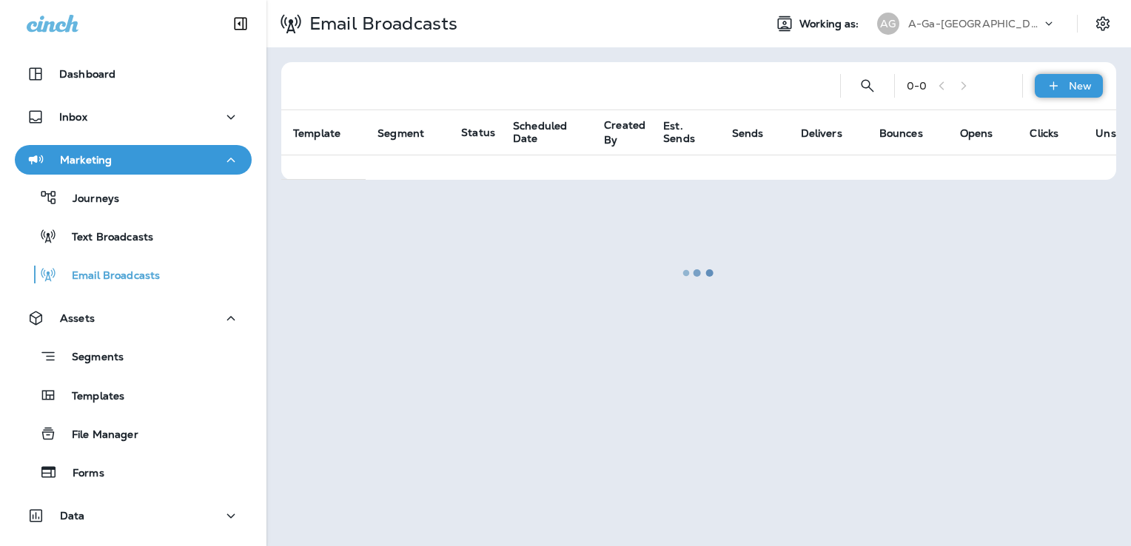
click at [1068, 80] on p "New" at bounding box center [1079, 86] width 23 height 12
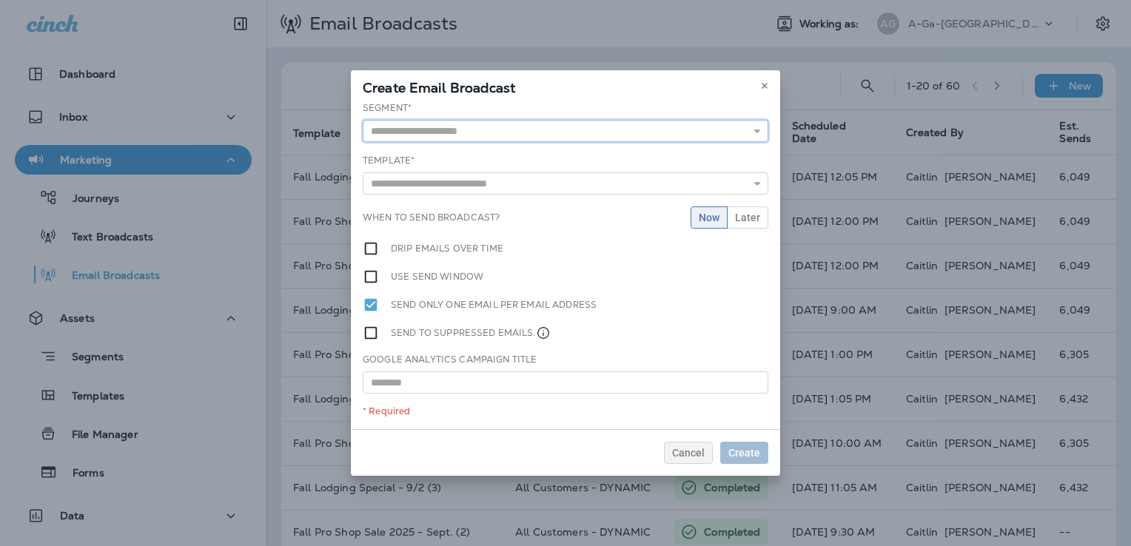
click at [492, 135] on input "text" at bounding box center [565, 131] width 405 height 22
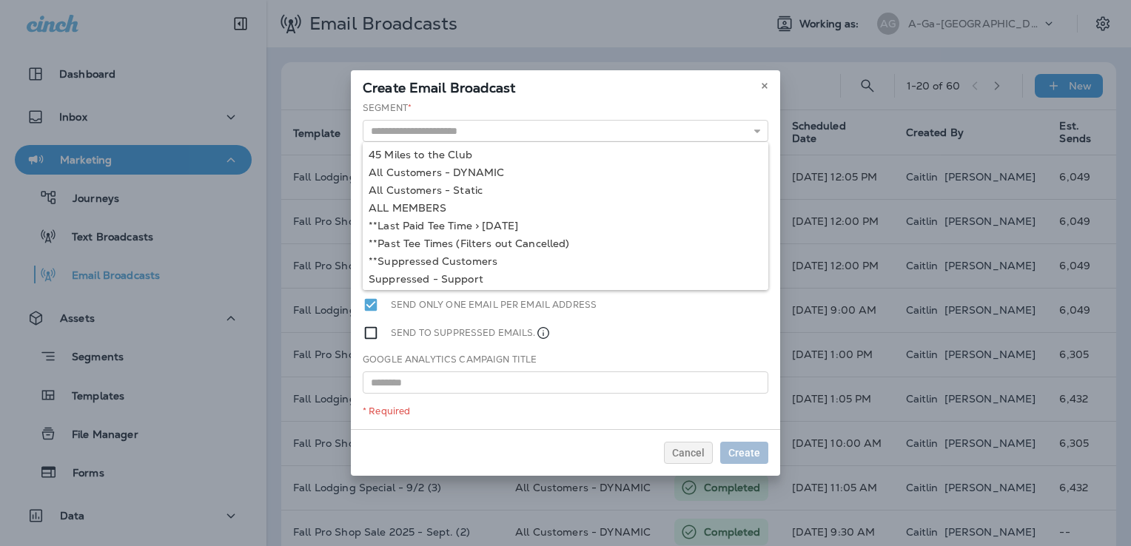
type input "**********"
click at [435, 203] on div "**********" at bounding box center [565, 265] width 429 height 328
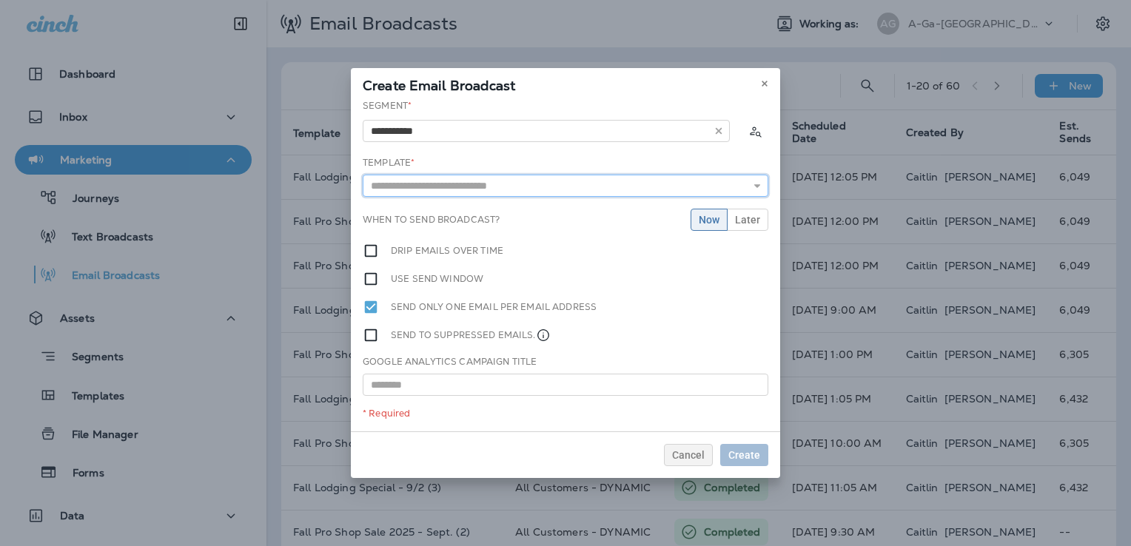
click at [468, 188] on input "text" at bounding box center [565, 186] width 405 height 22
type input "**********"
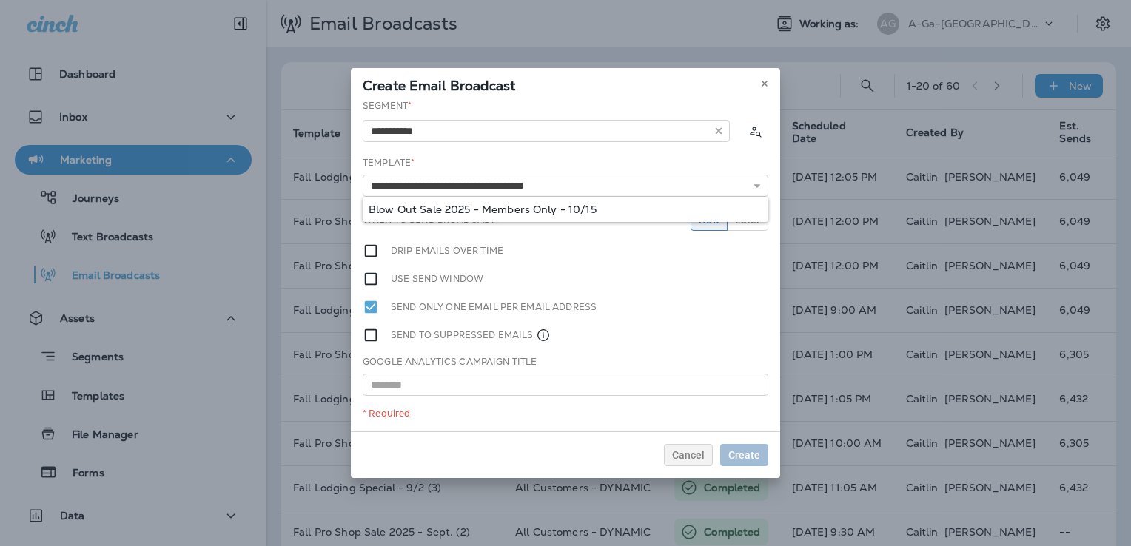
click at [464, 209] on div "**********" at bounding box center [565, 265] width 429 height 332
click at [746, 218] on span "Later" at bounding box center [747, 220] width 25 height 10
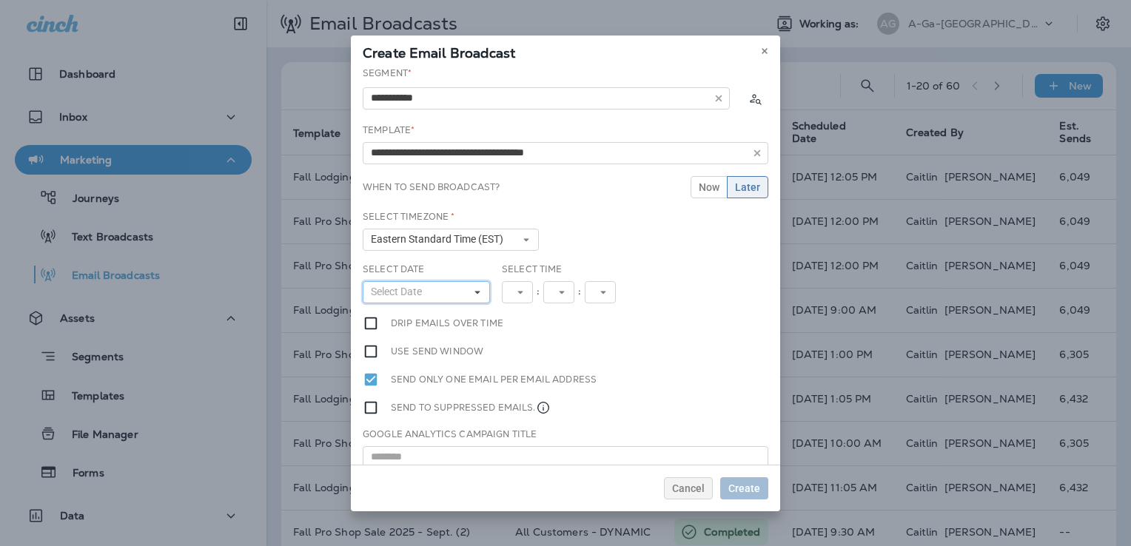
click at [453, 300] on button "Select Date" at bounding box center [426, 292] width 127 height 22
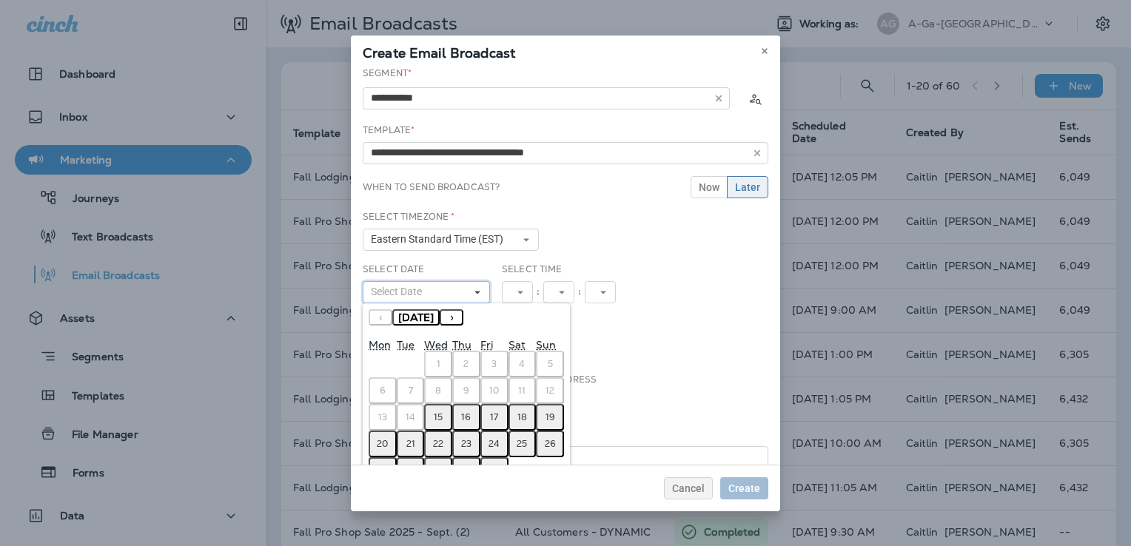
scroll to position [38, 0]
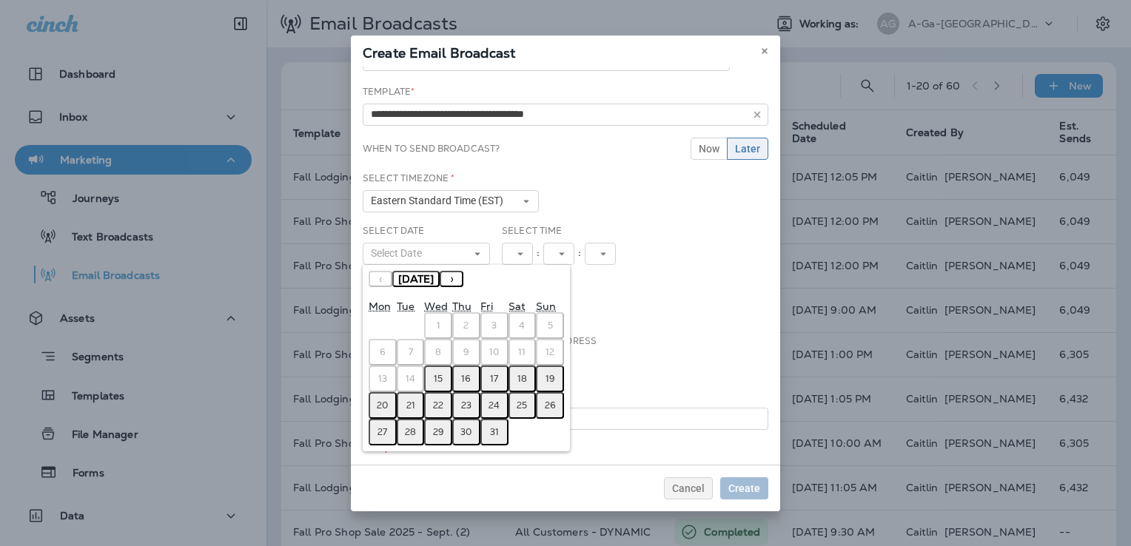
click at [434, 373] on abbr "15" at bounding box center [438, 379] width 9 height 12
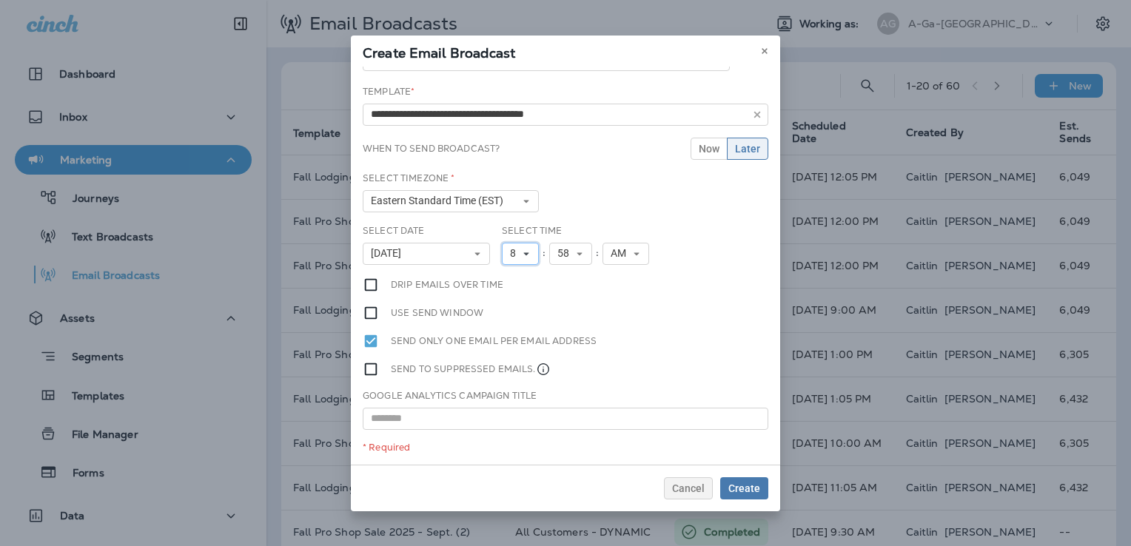
click at [513, 248] on span "8" at bounding box center [516, 253] width 12 height 13
click at [510, 290] on link "2" at bounding box center [520, 295] width 37 height 18
click at [556, 243] on button "58" at bounding box center [570, 254] width 43 height 22
click at [559, 378] on link "20" at bounding box center [570, 387] width 43 height 18
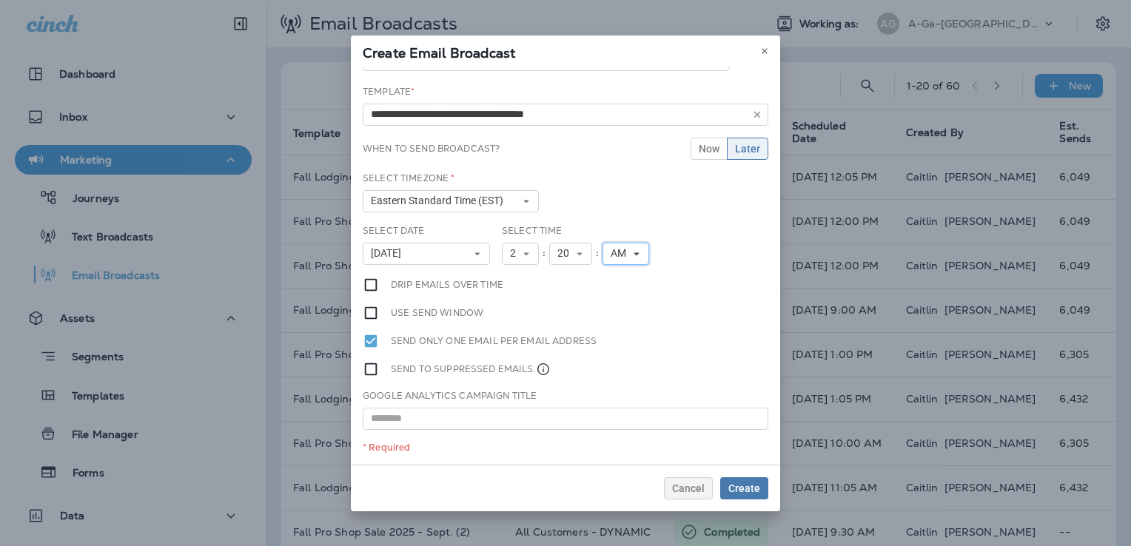
click at [619, 249] on span "AM" at bounding box center [620, 253] width 21 height 13
click at [617, 294] on link "PM" at bounding box center [625, 295] width 47 height 18
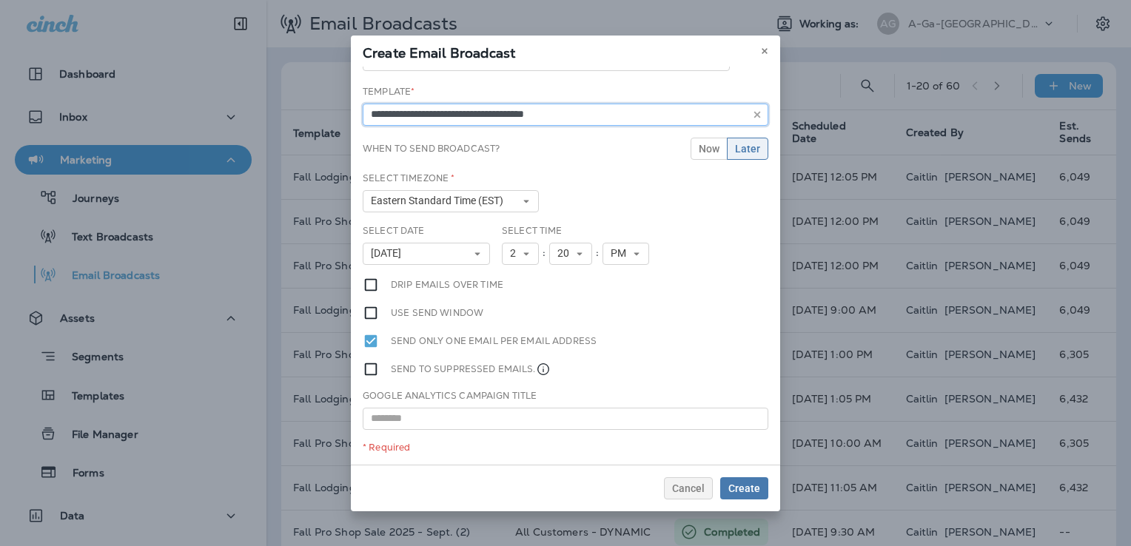
click at [485, 114] on input "**********" at bounding box center [565, 115] width 405 height 22
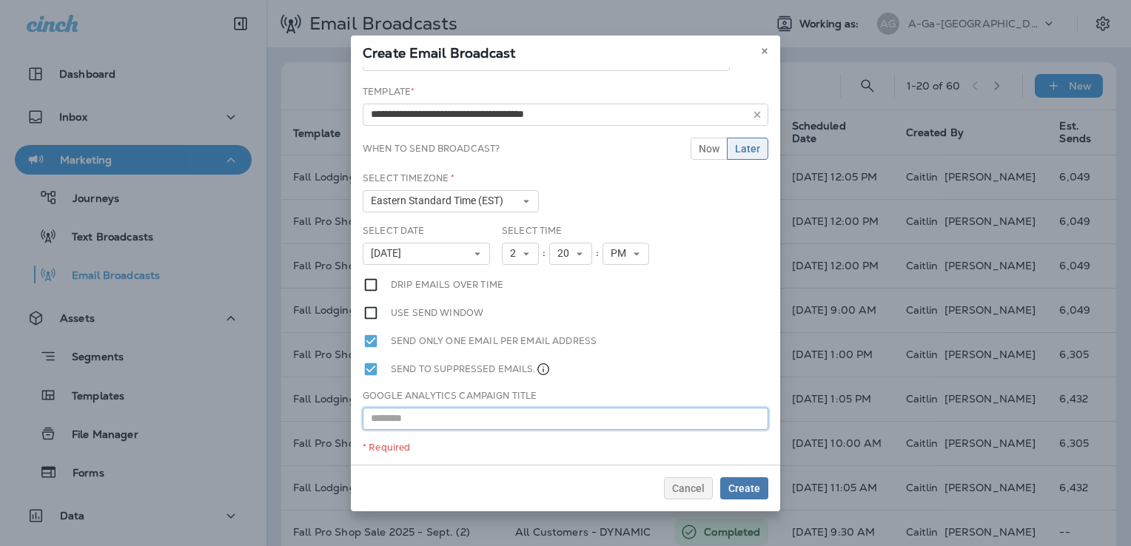
click at [474, 418] on input "text" at bounding box center [565, 419] width 405 height 22
paste input "**********"
type input "**********"
click at [752, 491] on span "Create" at bounding box center [744, 488] width 32 height 10
